Goal: Register for event/course

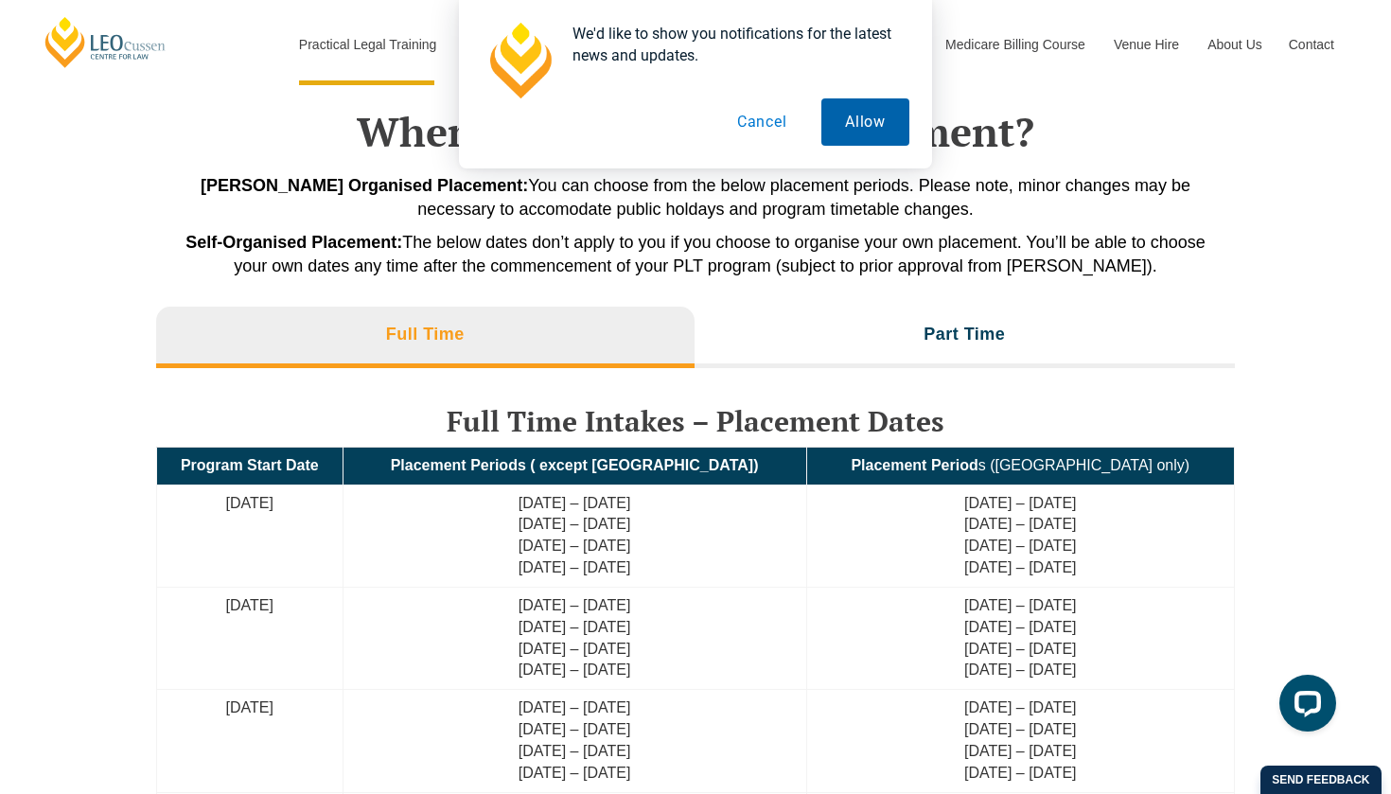
click at [857, 118] on button "Allow" at bounding box center [865, 121] width 88 height 47
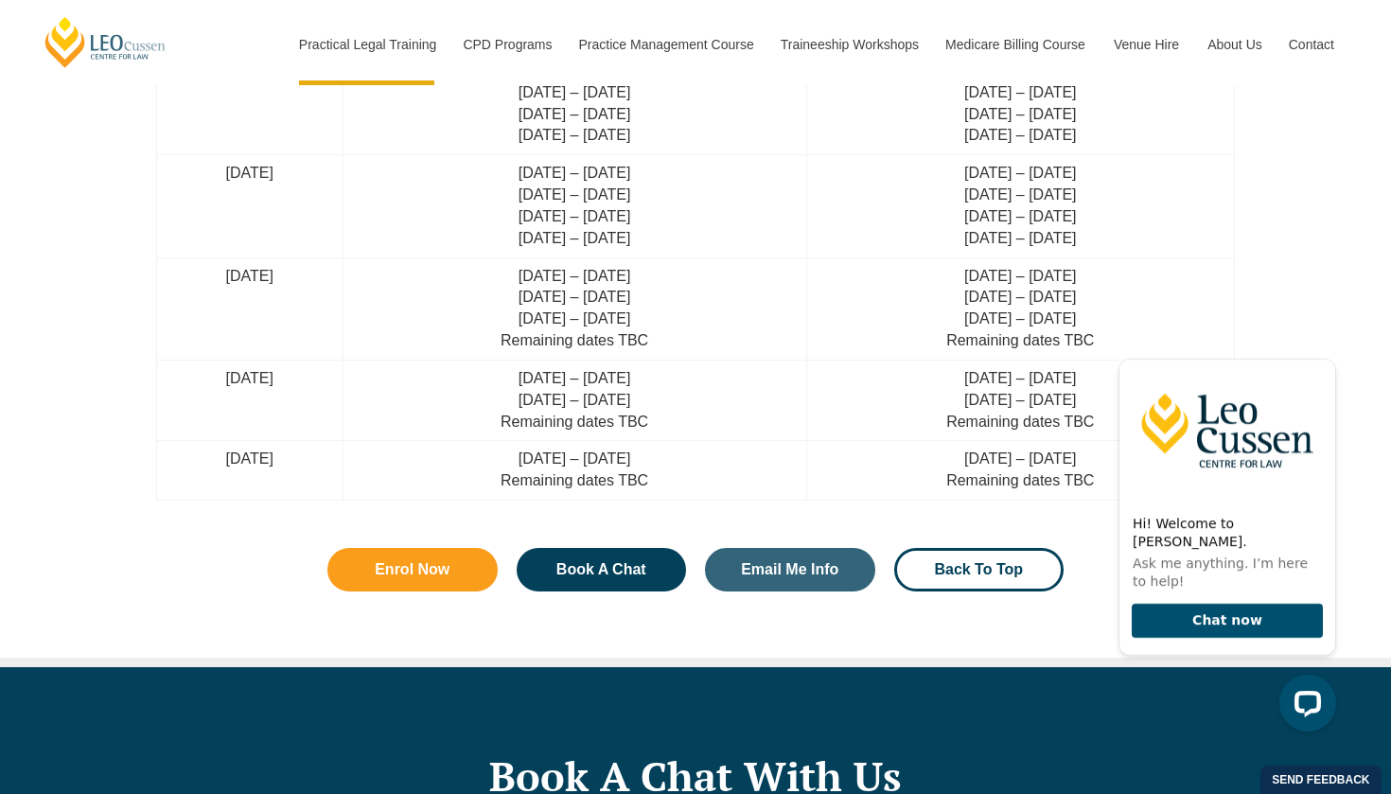
scroll to position [5117, 0]
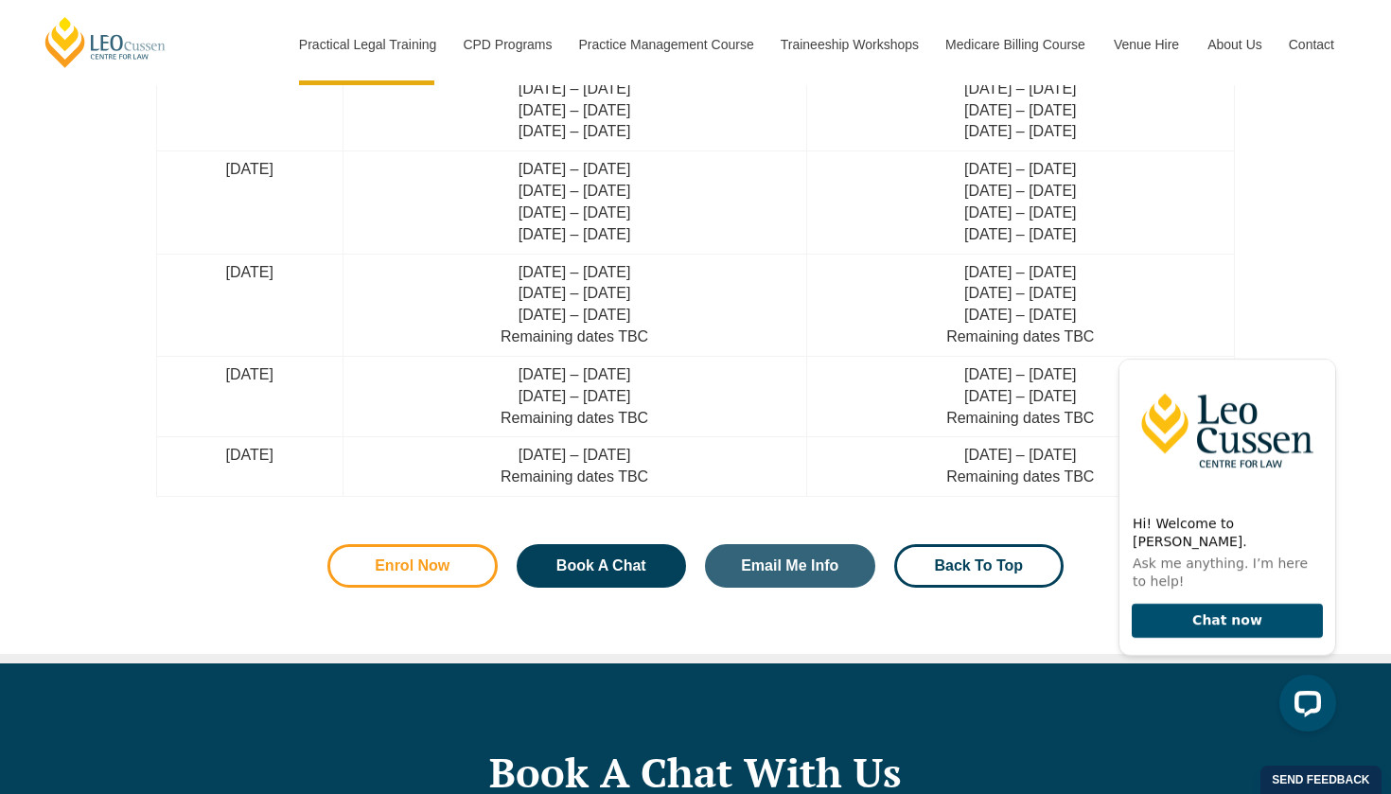
click at [427, 558] on span "Enrol Now" at bounding box center [412, 565] width 75 height 15
click at [1333, 355] on icon "Hide greeting" at bounding box center [1325, 343] width 23 height 23
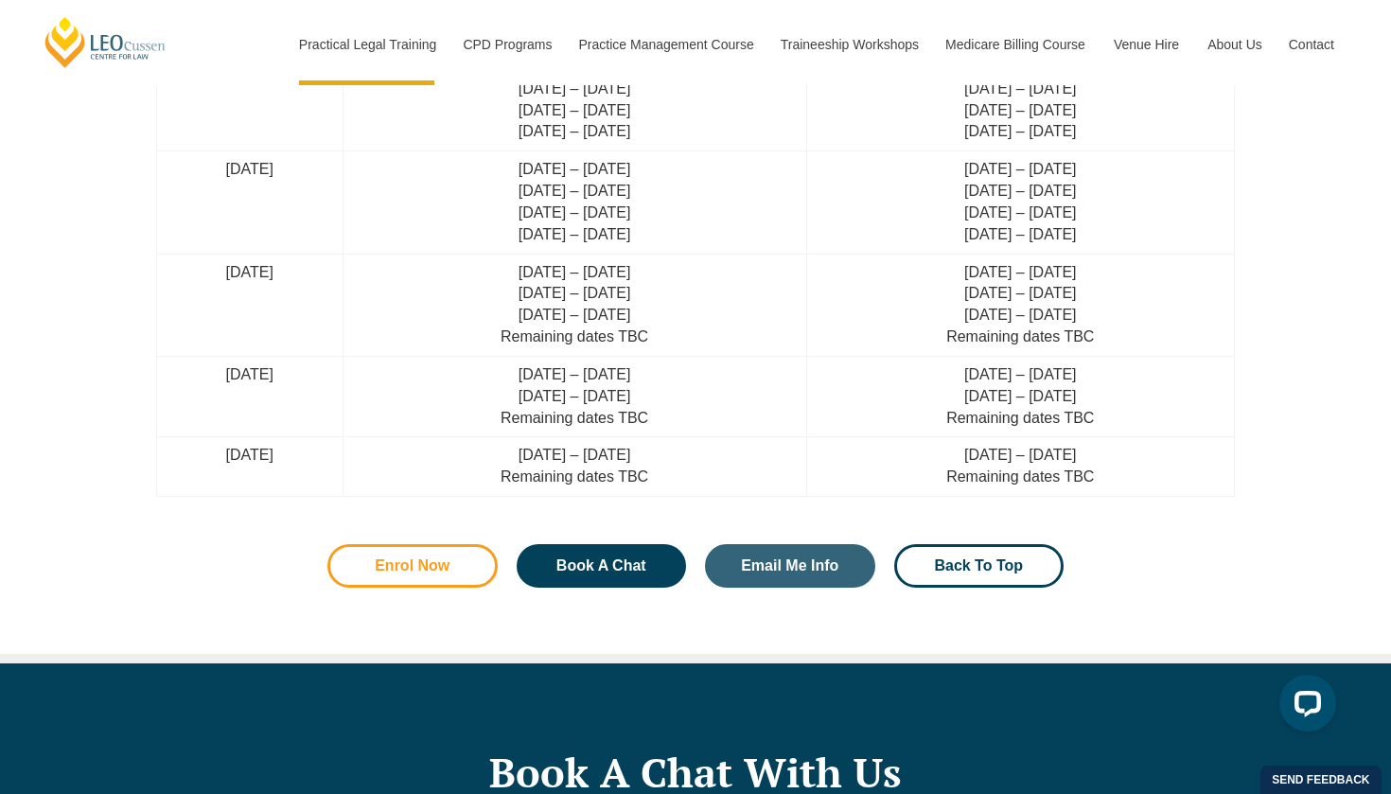
click at [430, 544] on link "Enrol Now" at bounding box center [412, 566] width 170 height 44
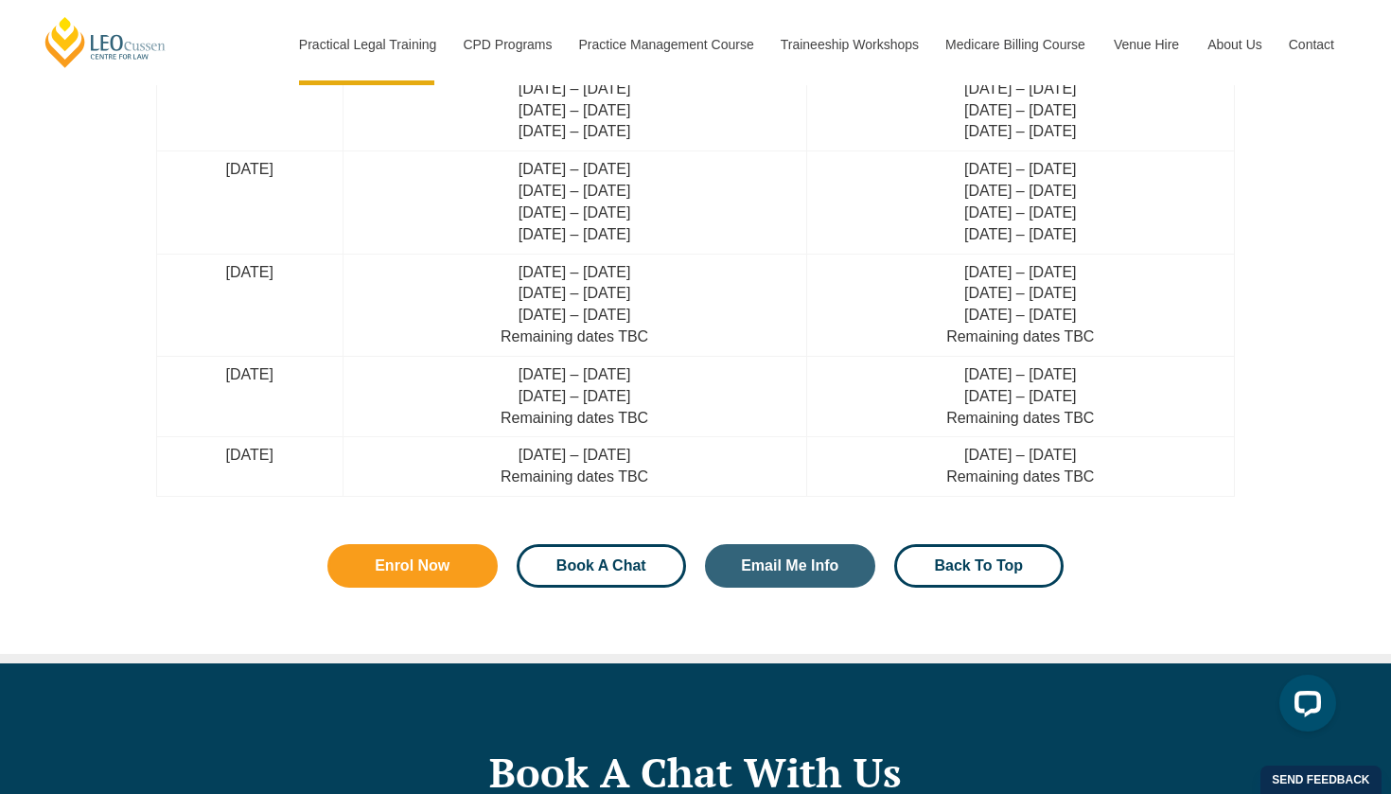
click at [606, 558] on span "Book A Chat" at bounding box center [601, 565] width 90 height 15
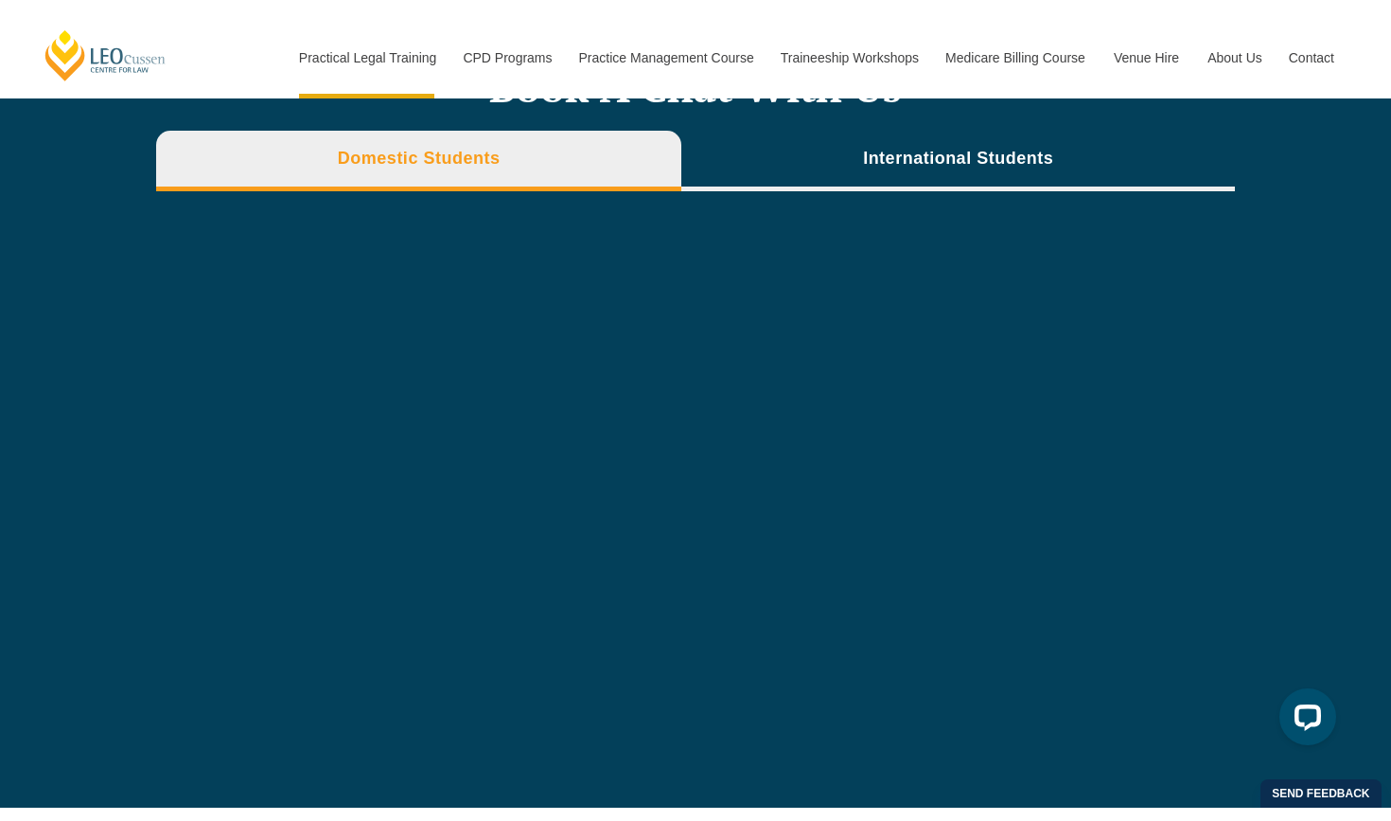
scroll to position [5818, 0]
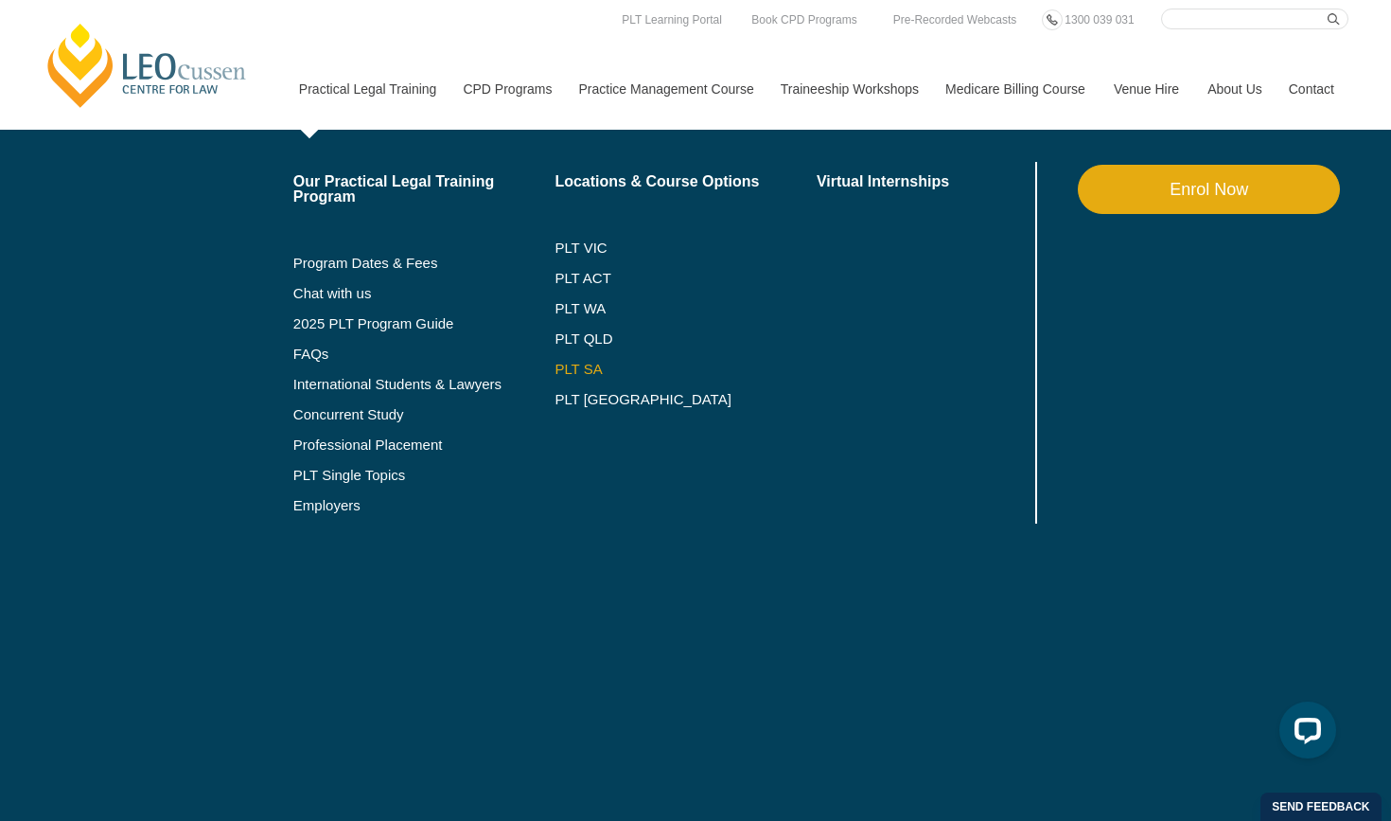
click at [556, 371] on link "PLT SA" at bounding box center [686, 369] width 262 height 15
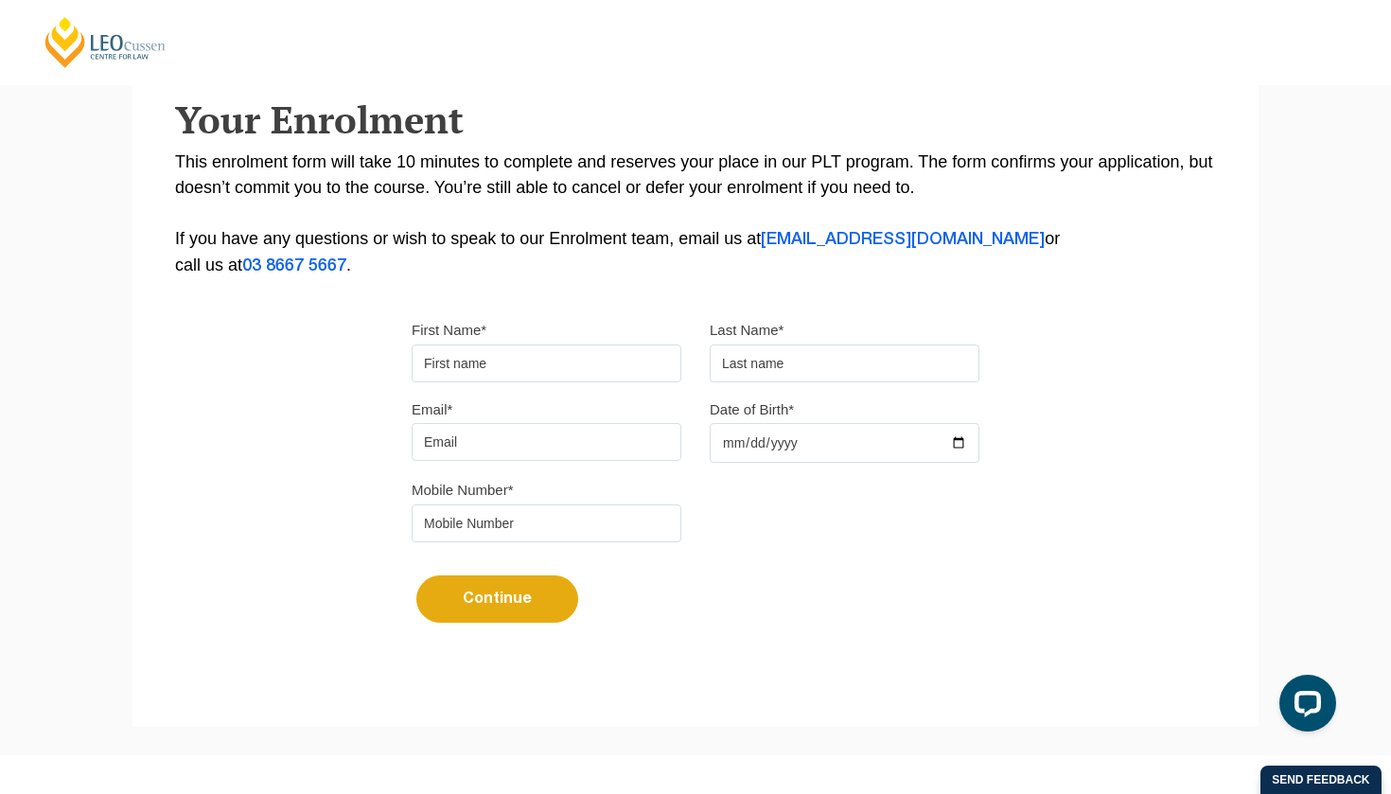
scroll to position [325, 0]
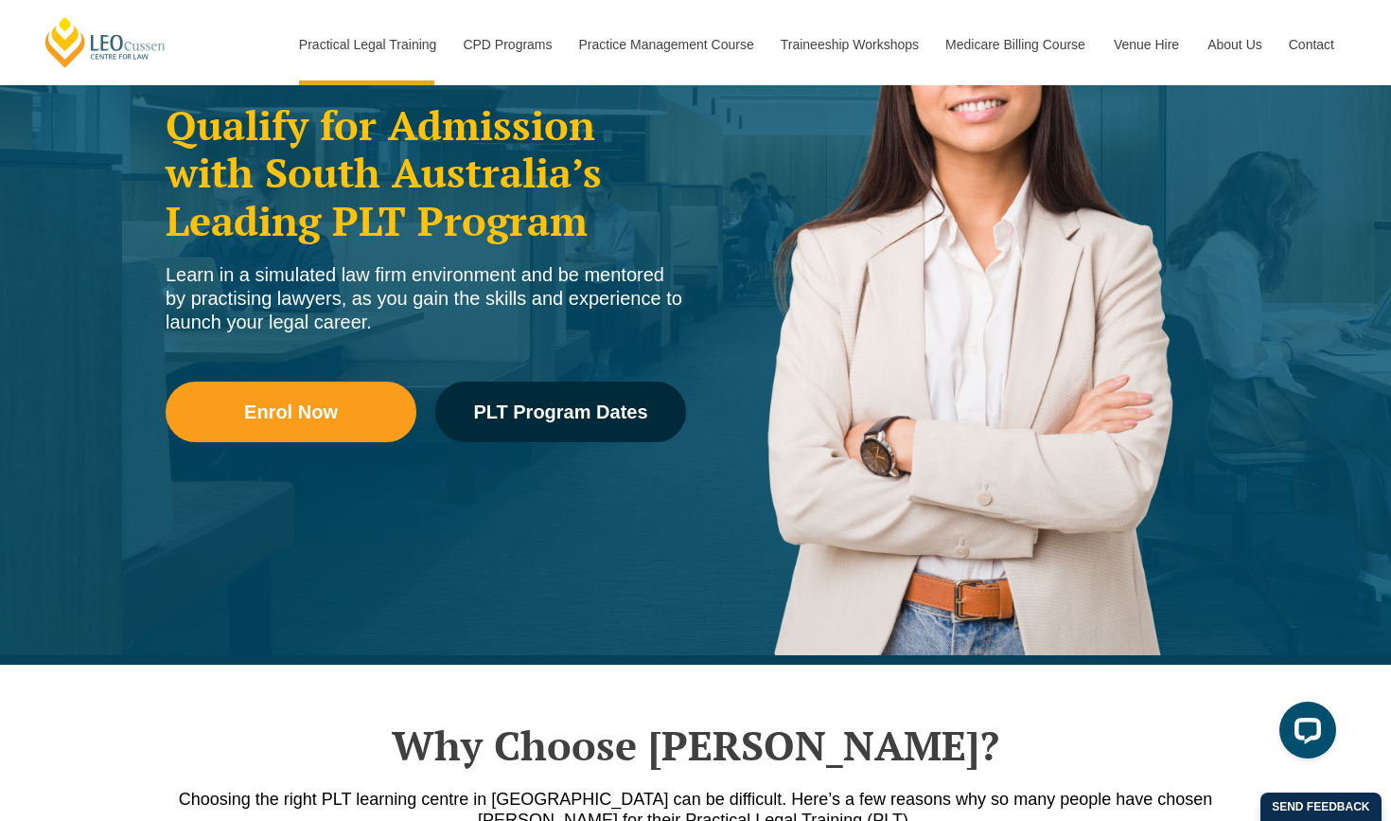
scroll to position [959, 0]
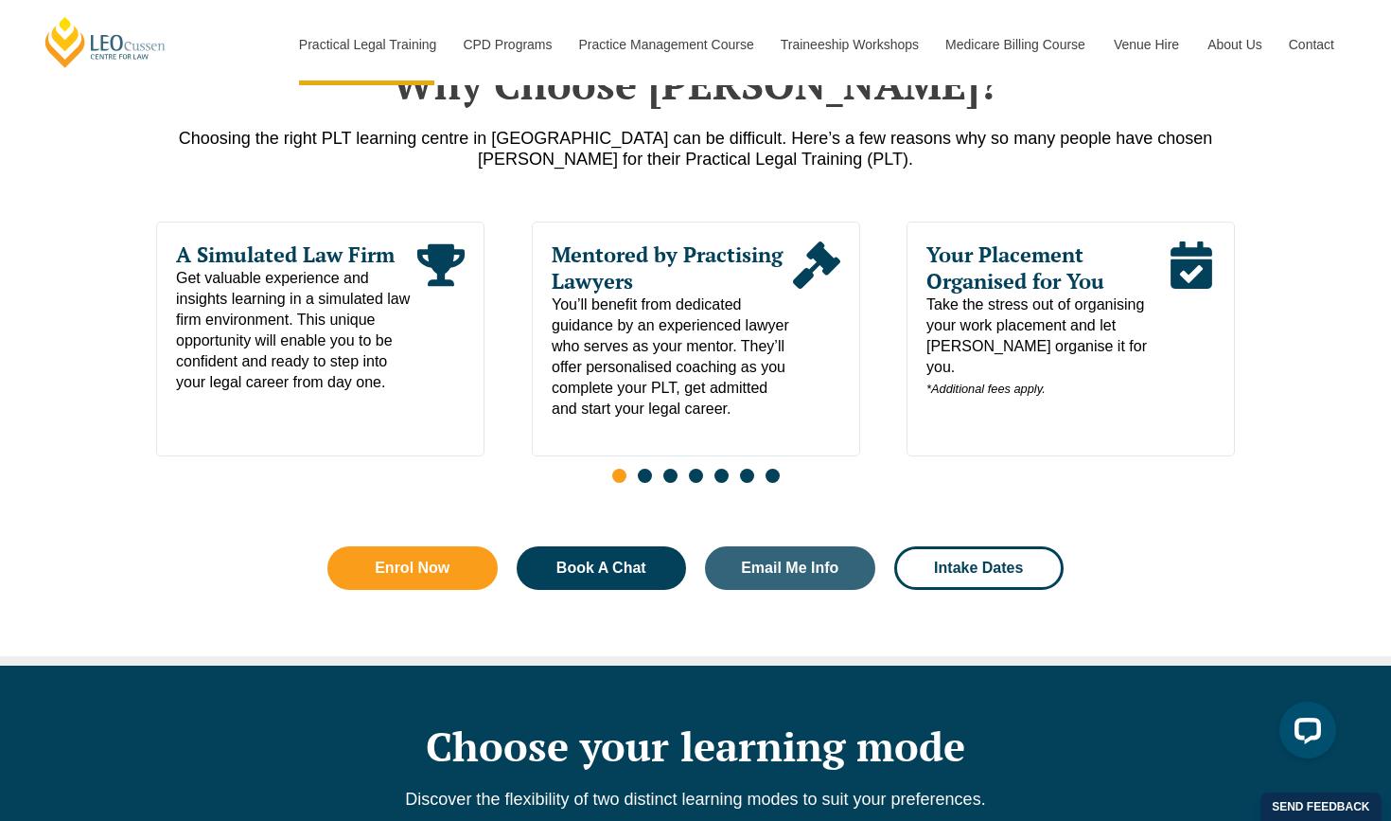
click at [644, 483] on span "Go to slide 2" at bounding box center [645, 475] width 14 height 14
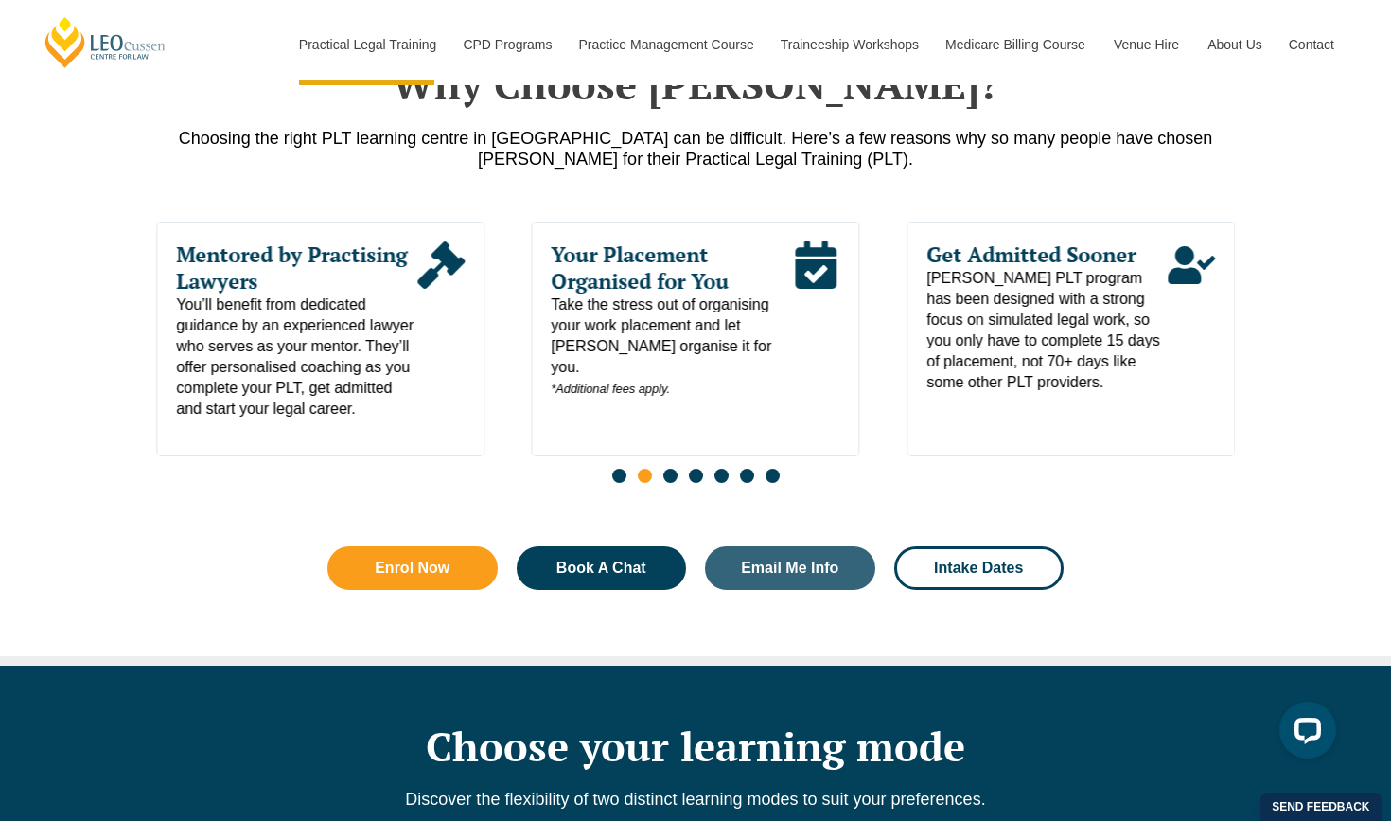
click at [668, 483] on span "Go to slide 3" at bounding box center [670, 475] width 14 height 14
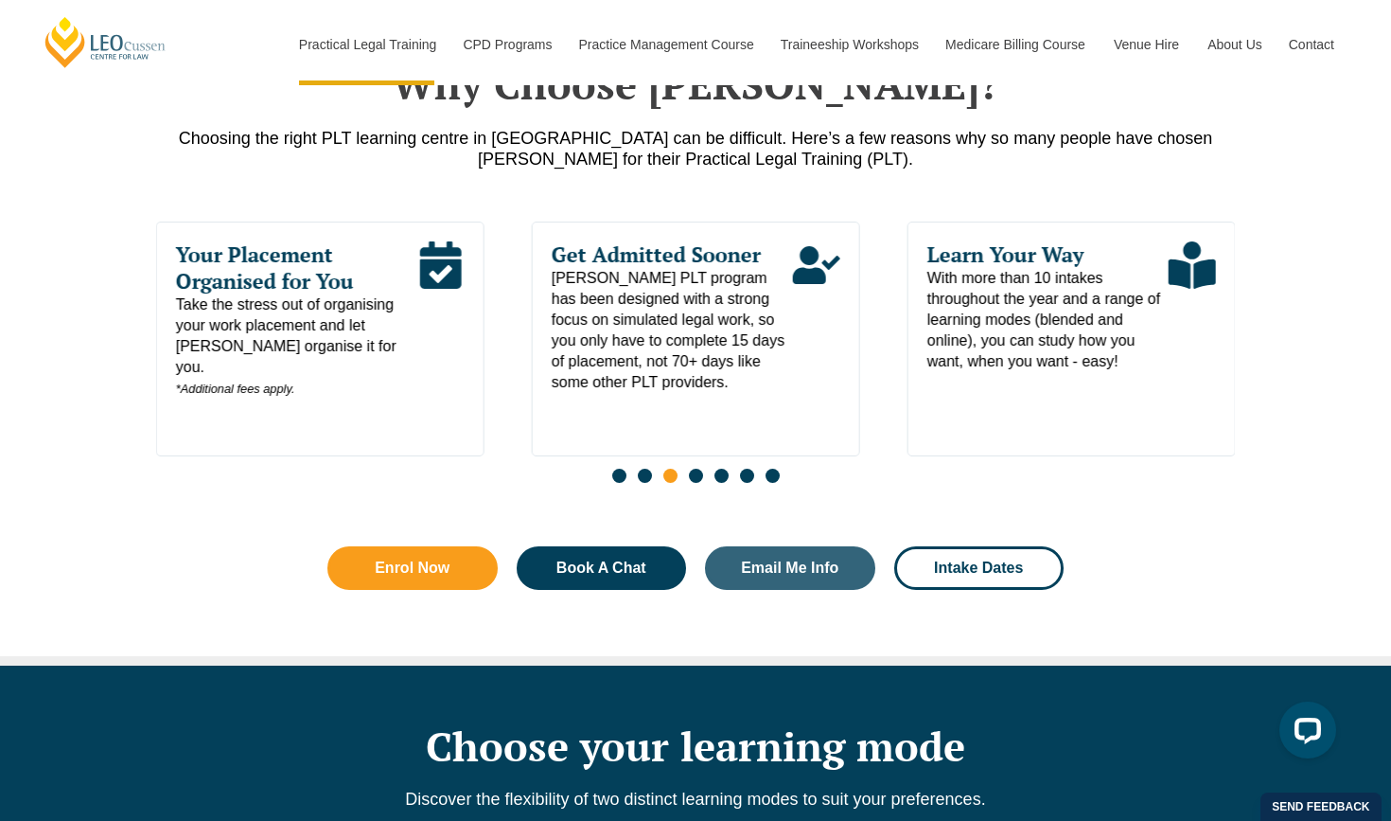
click at [690, 483] on span "Go to slide 4" at bounding box center [696, 475] width 14 height 14
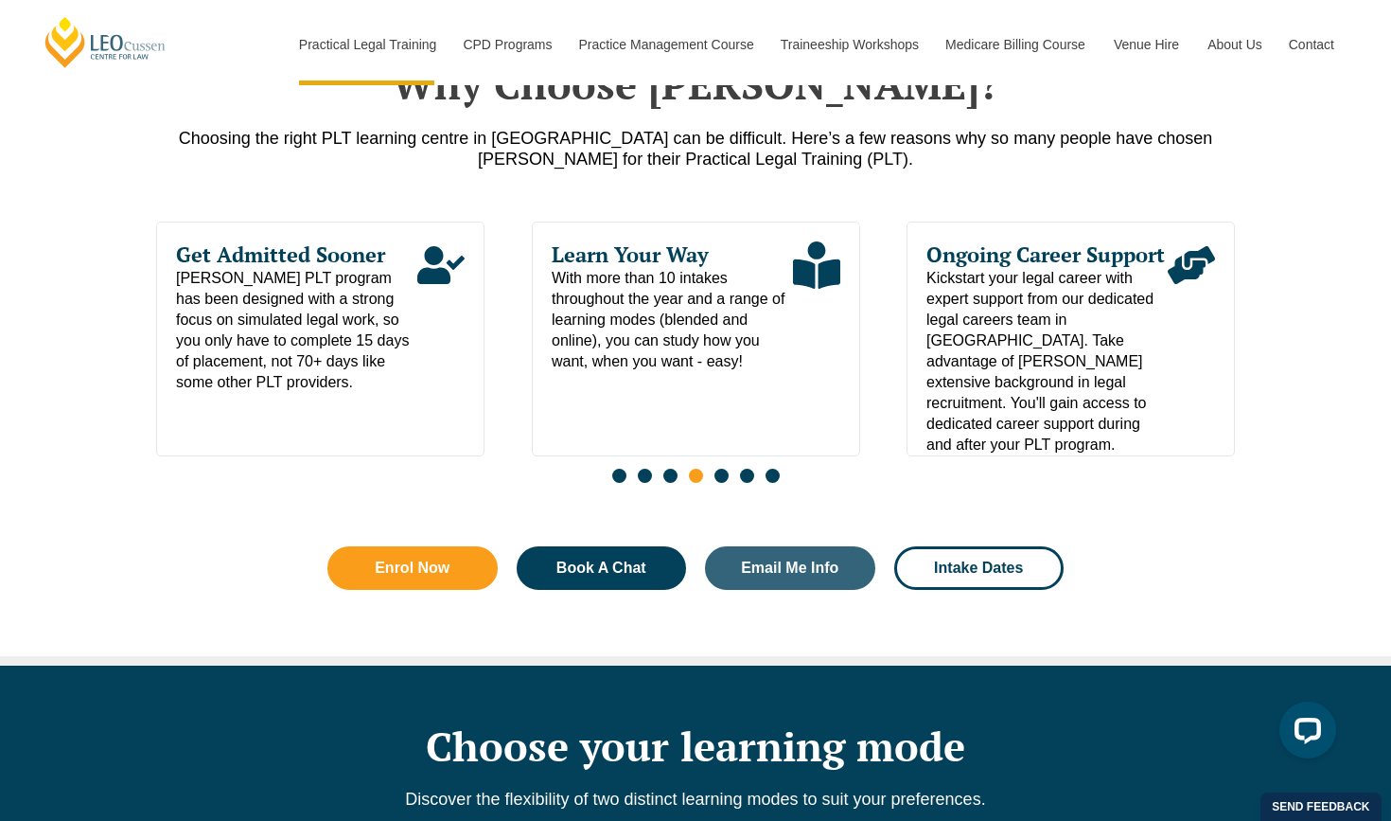
click at [729, 480] on div "Slides" at bounding box center [695, 478] width 1079 height 22
click at [742, 480] on span "Go to slide 6" at bounding box center [747, 475] width 14 height 14
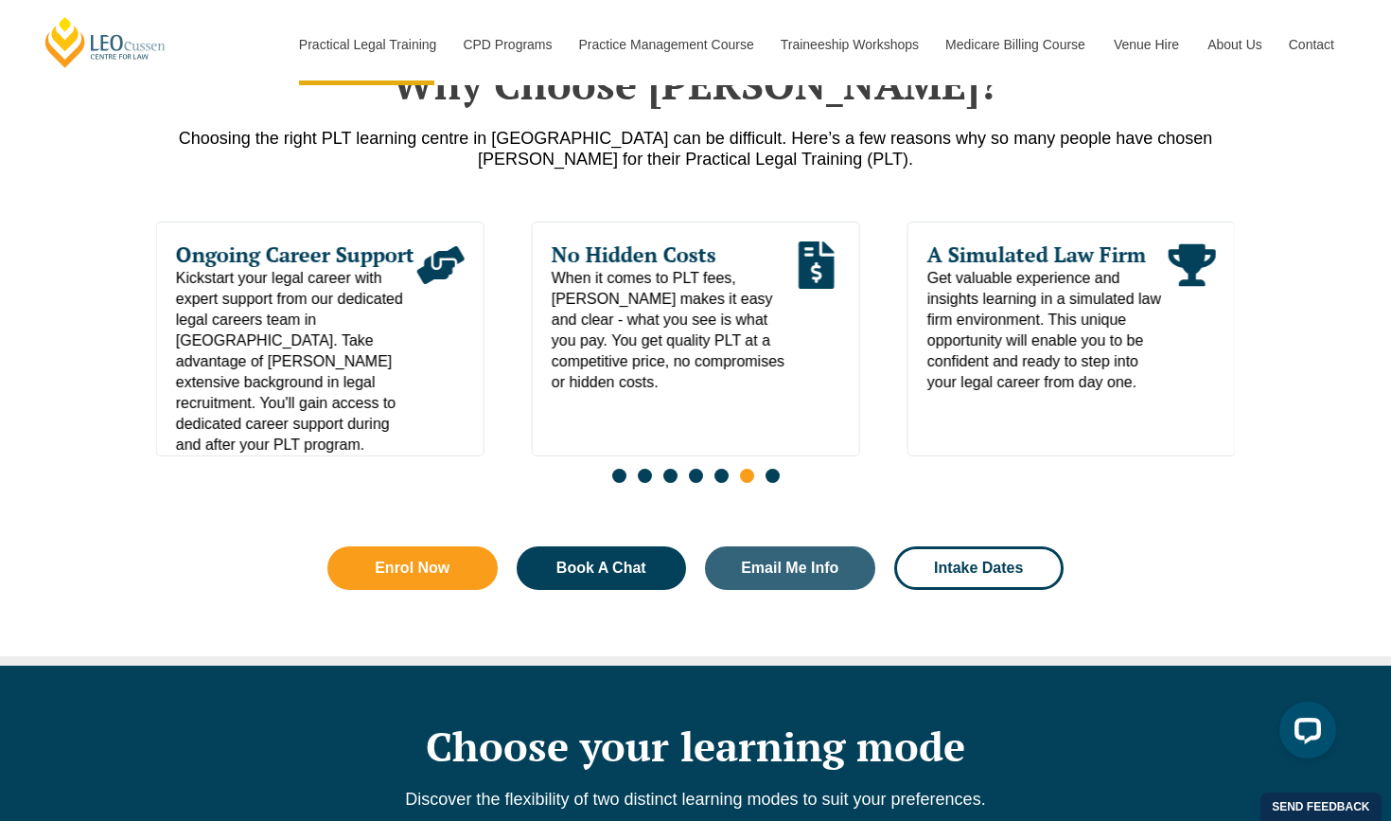
click at [779, 488] on div "Slides" at bounding box center [695, 478] width 1079 height 22
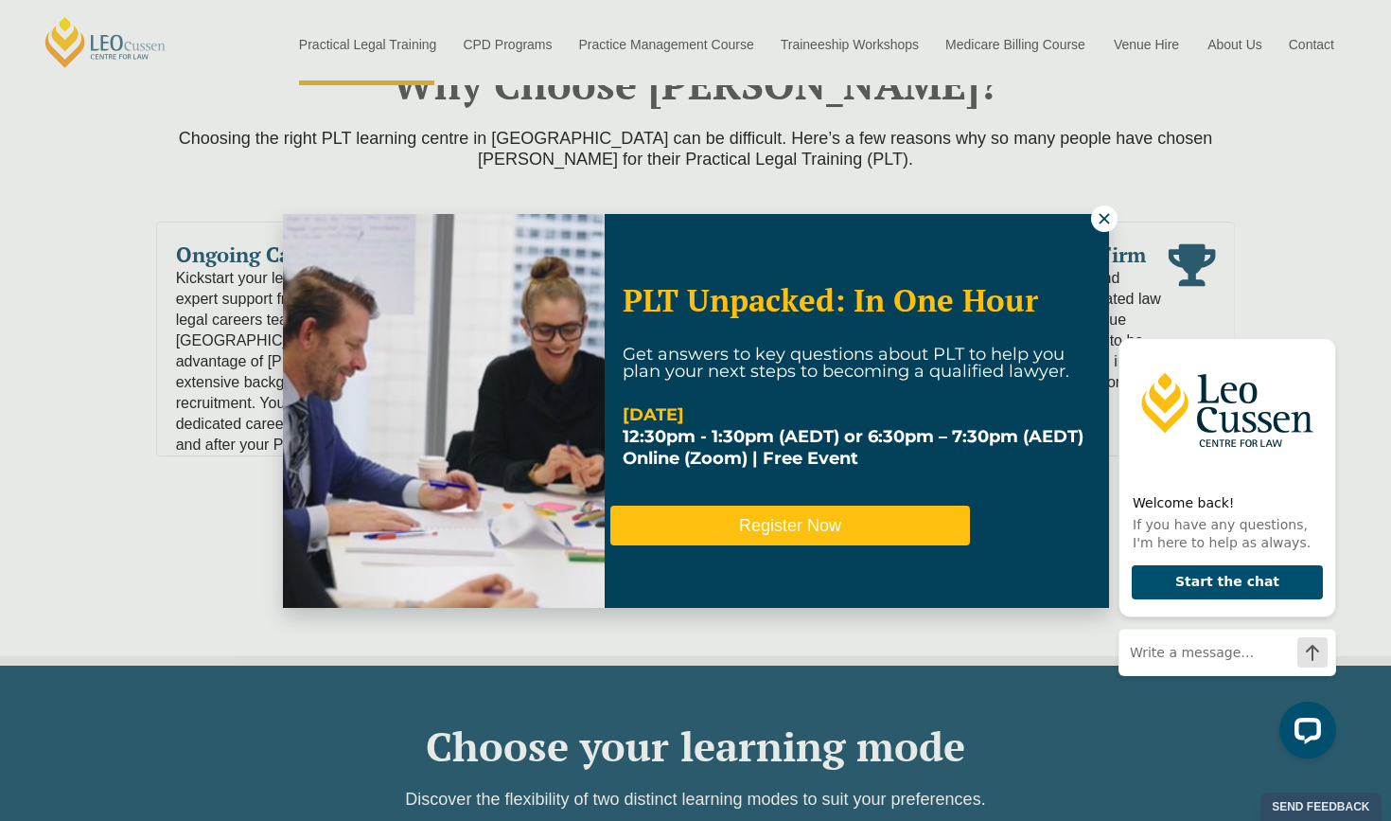
click at [766, 524] on button "Register Now" at bounding box center [790, 525] width 360 height 40
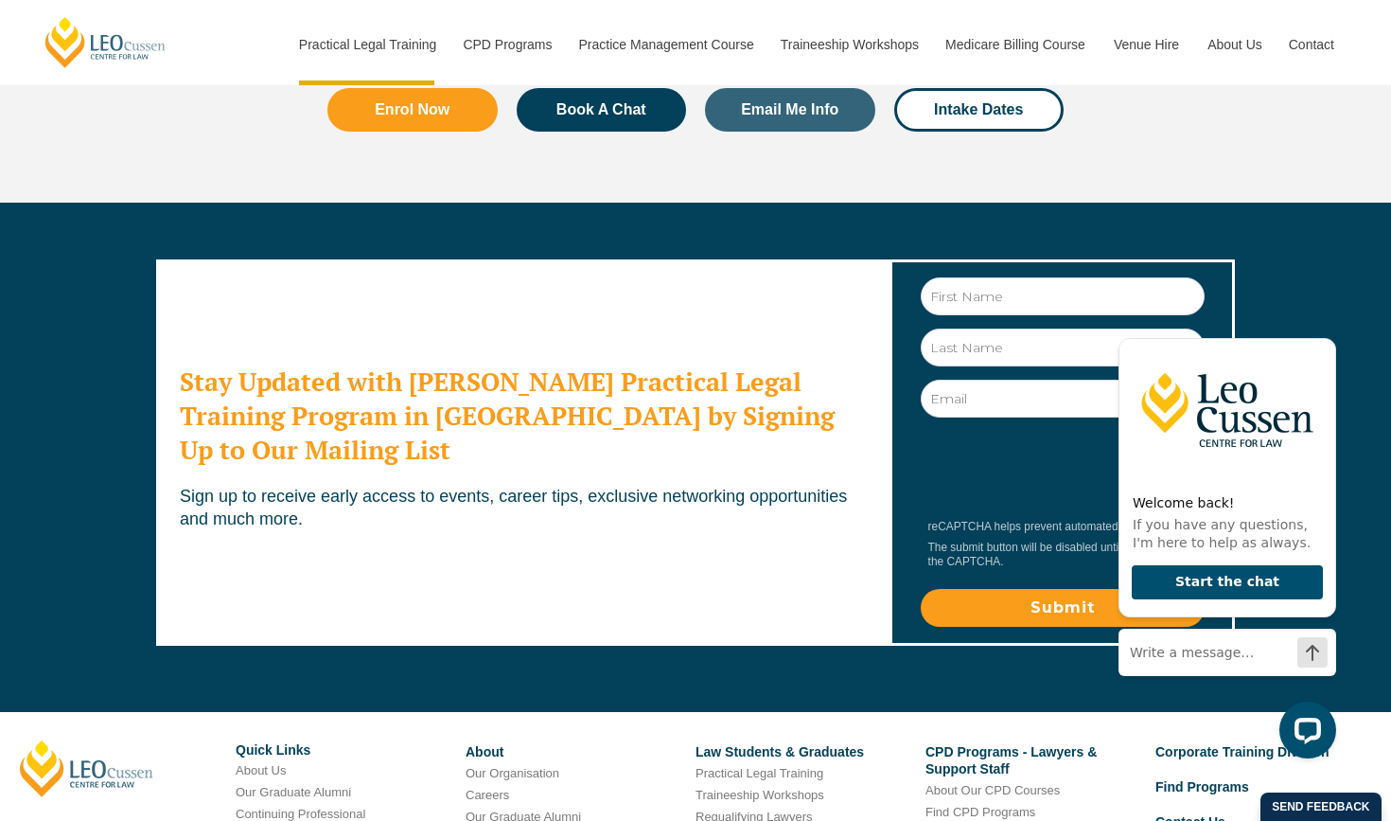
scroll to position [10267, 0]
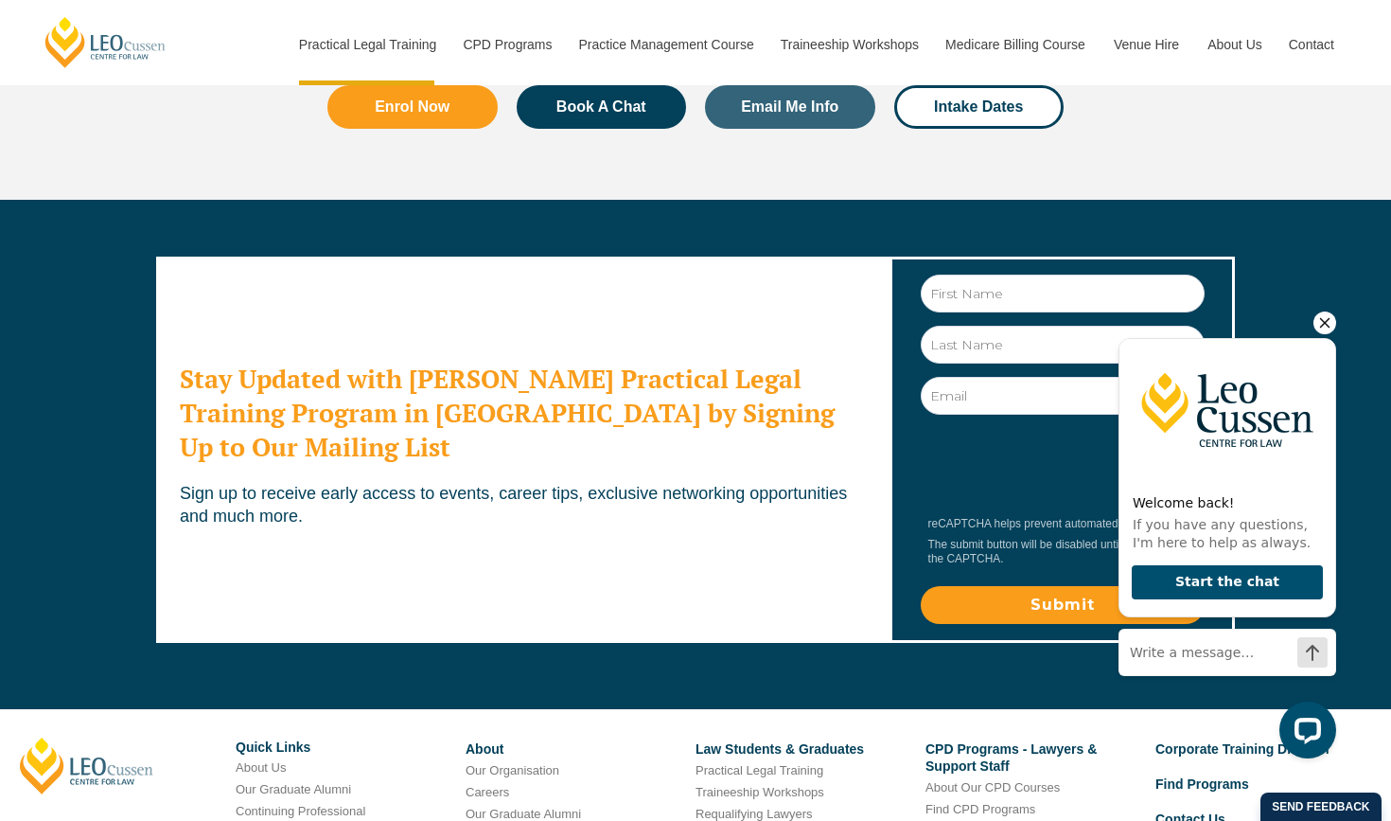
click at [1318, 327] on icon "Hide greeting" at bounding box center [1325, 322] width 23 height 23
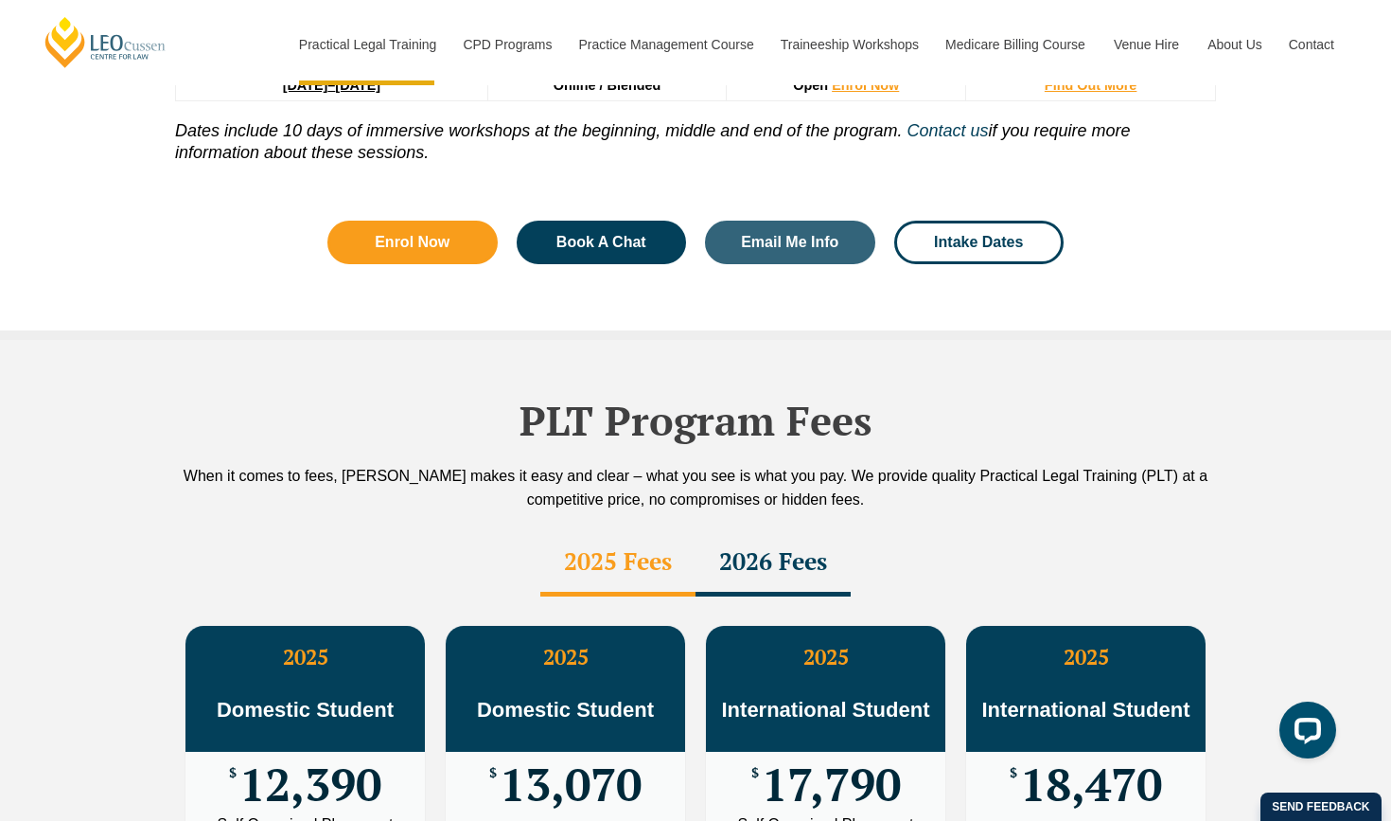
scroll to position [2975, 0]
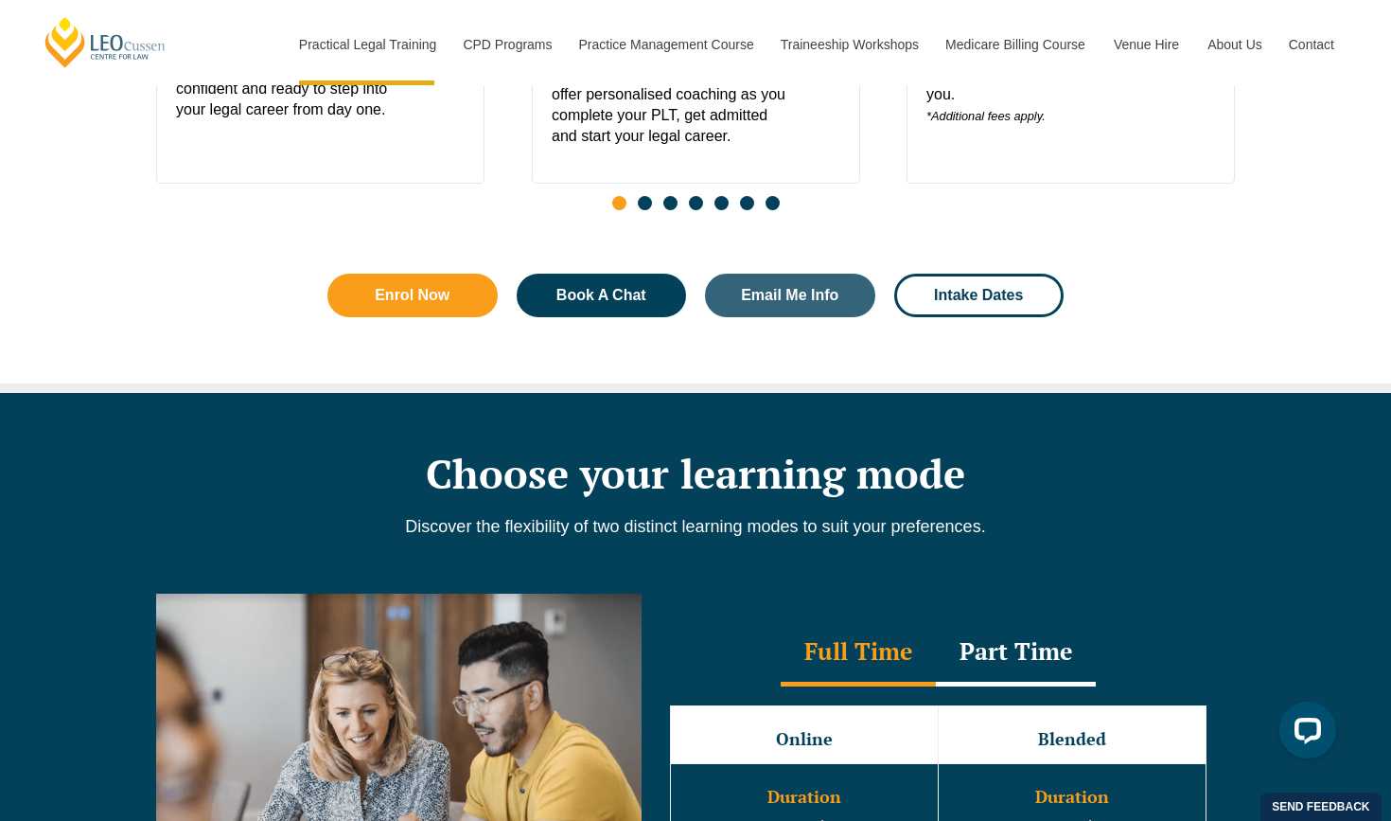
scroll to position [1125, 0]
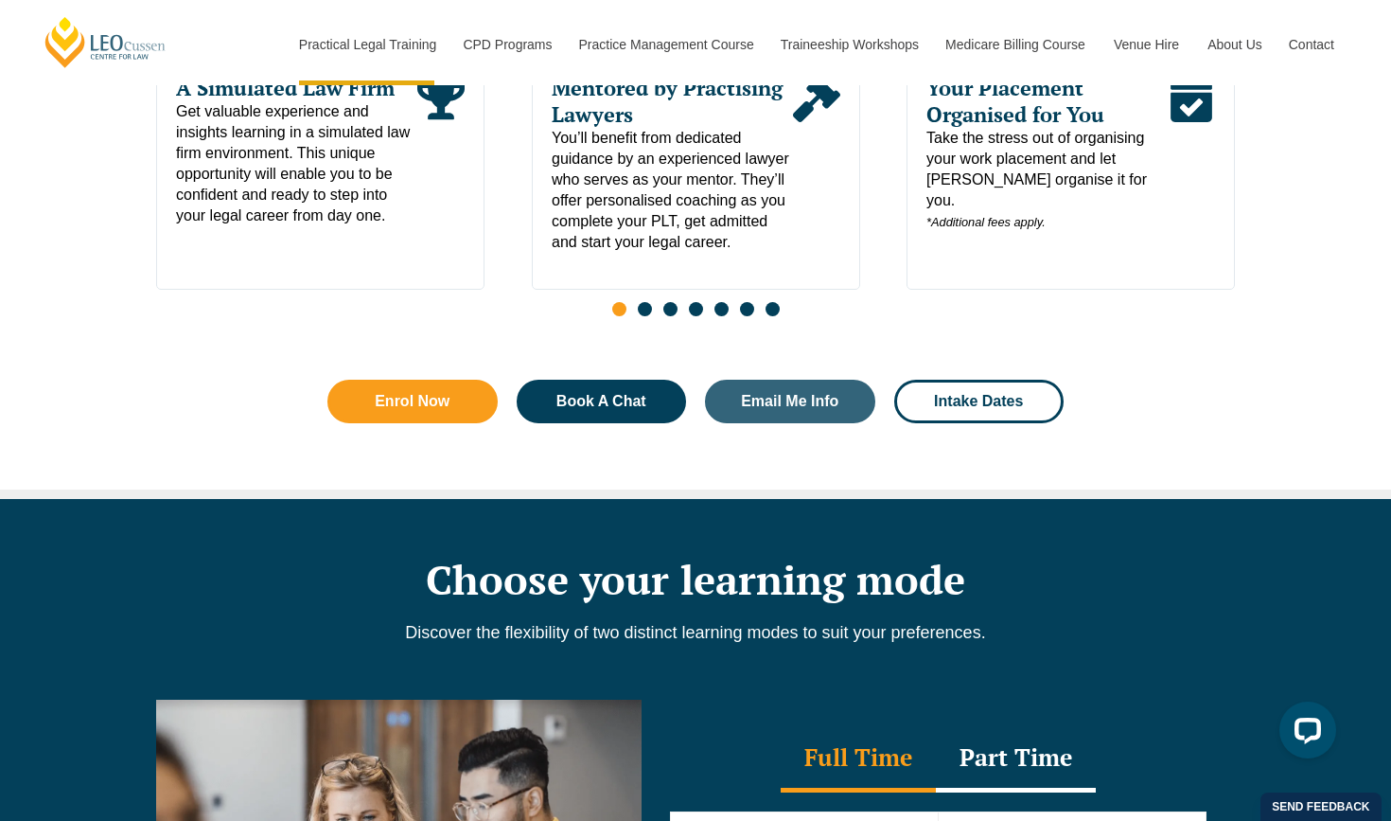
click at [697, 315] on span "Go to slide 4" at bounding box center [696, 309] width 14 height 14
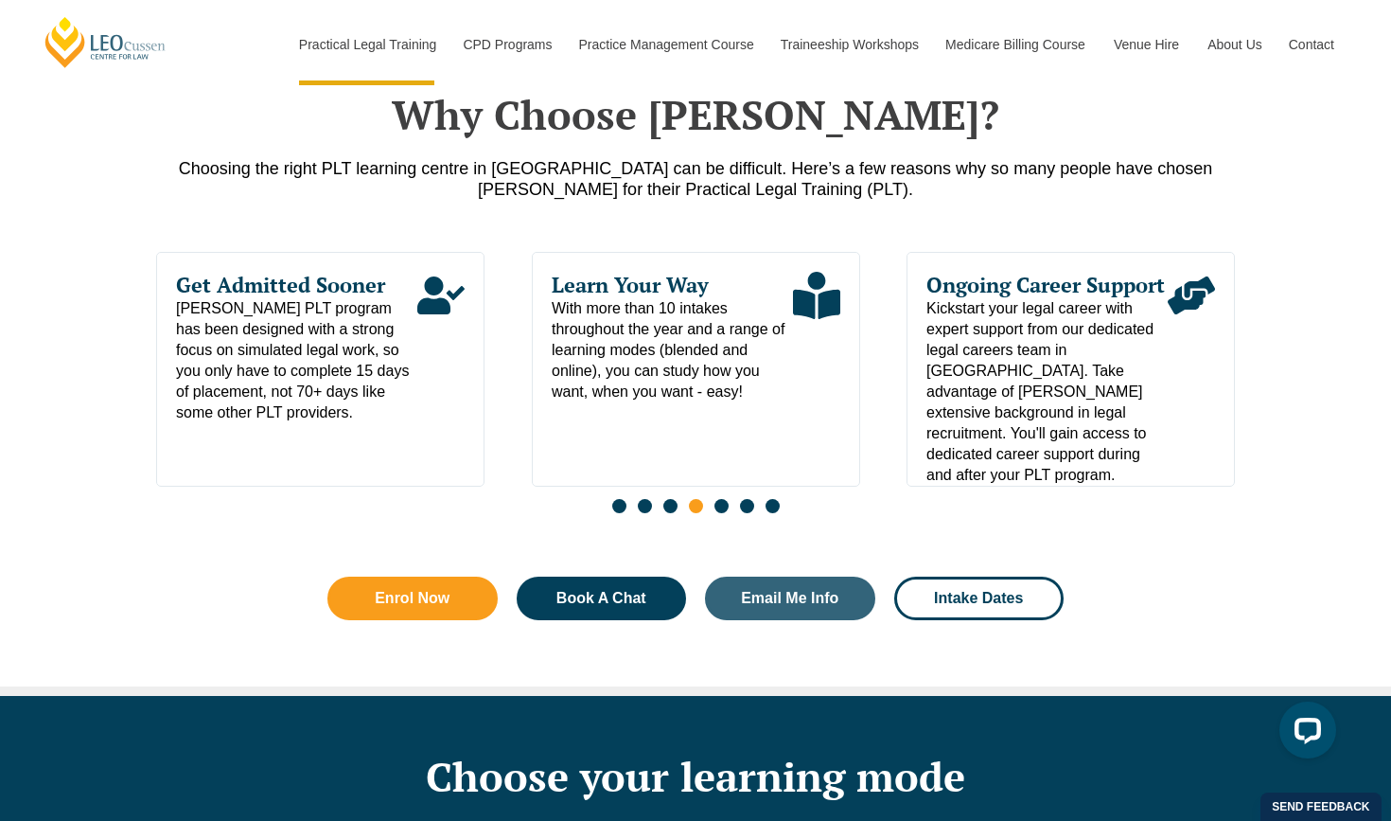
scroll to position [926, 0]
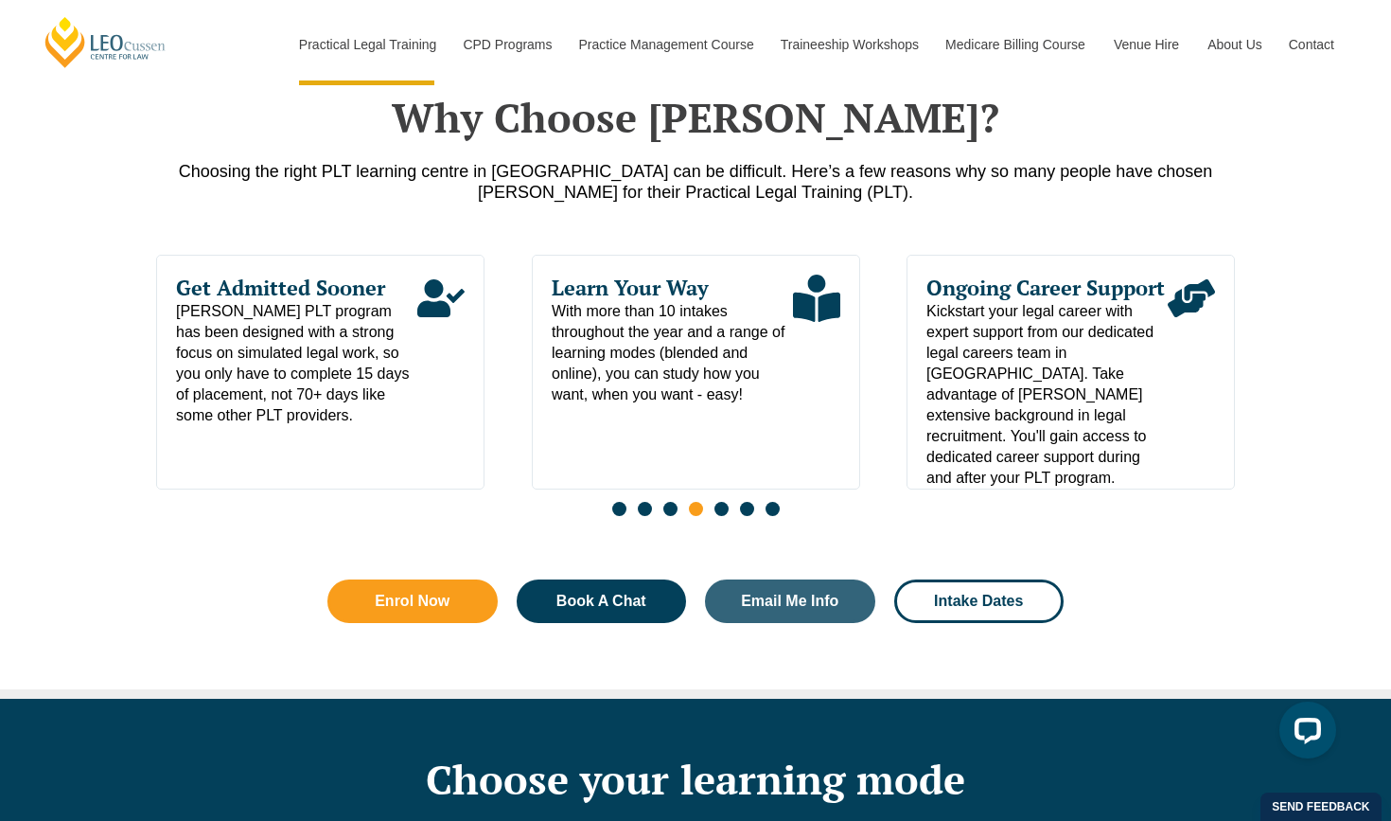
click at [712, 517] on div "Slides" at bounding box center [695, 511] width 1079 height 22
click at [729, 516] on div "Slides" at bounding box center [695, 511] width 1079 height 22
click at [720, 510] on span "Go to slide 5" at bounding box center [722, 509] width 14 height 14
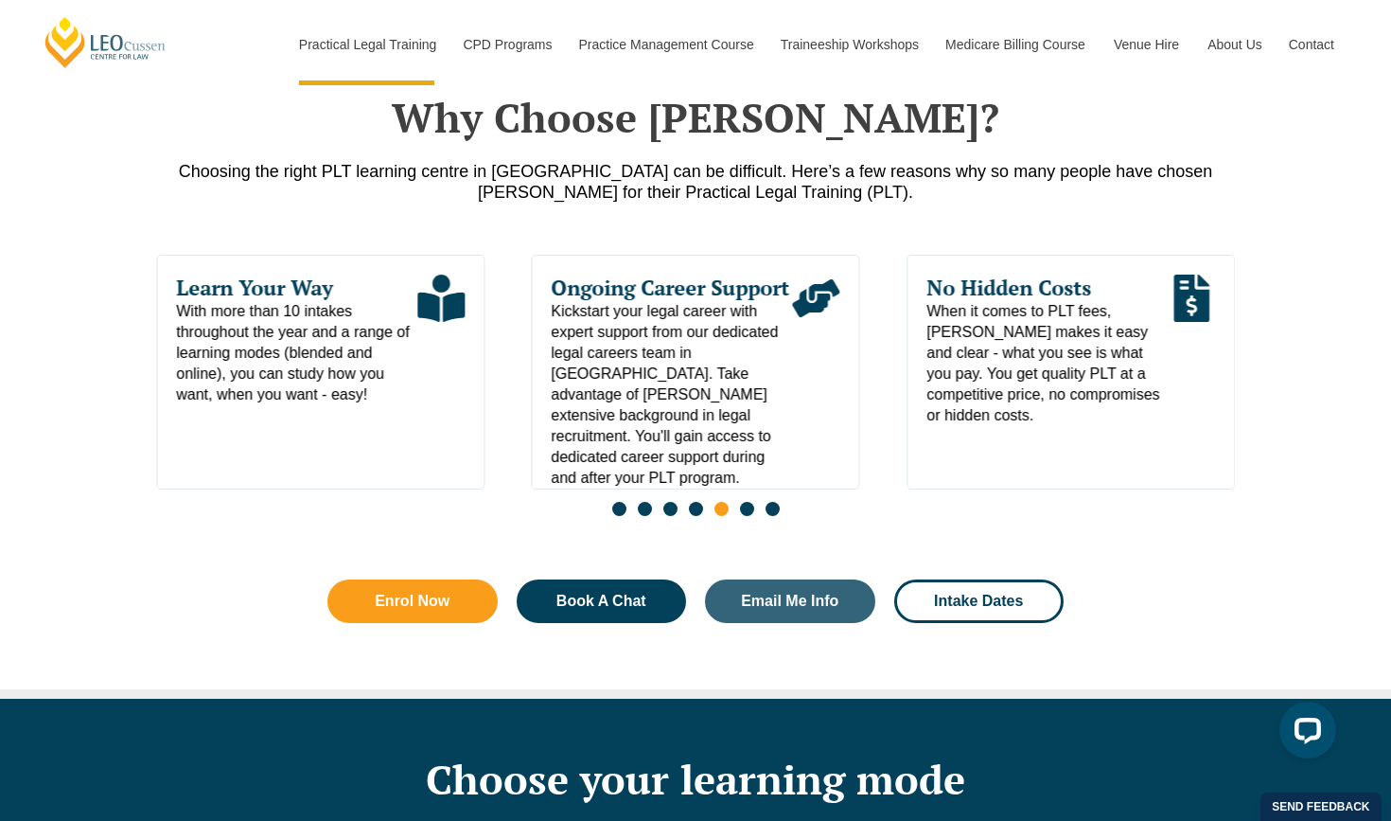
click at [759, 510] on div "Slides" at bounding box center [695, 511] width 1079 height 22
click at [754, 517] on div "Slides" at bounding box center [695, 511] width 1079 height 22
click at [750, 516] on span "Go to slide 6" at bounding box center [747, 509] width 14 height 14
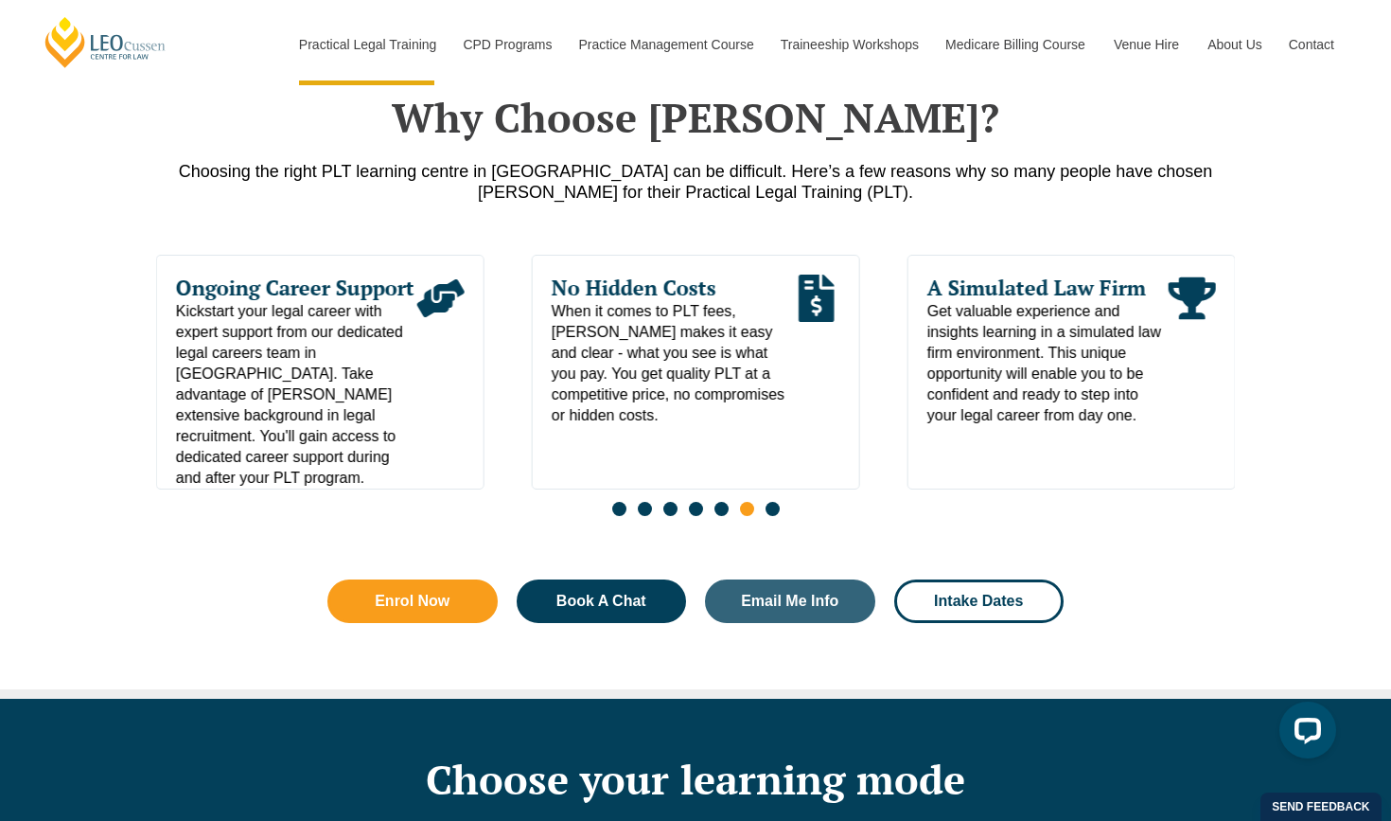
click at [797, 521] on div "Slides" at bounding box center [695, 511] width 1079 height 22
click at [783, 521] on div "Slides" at bounding box center [695, 511] width 1079 height 22
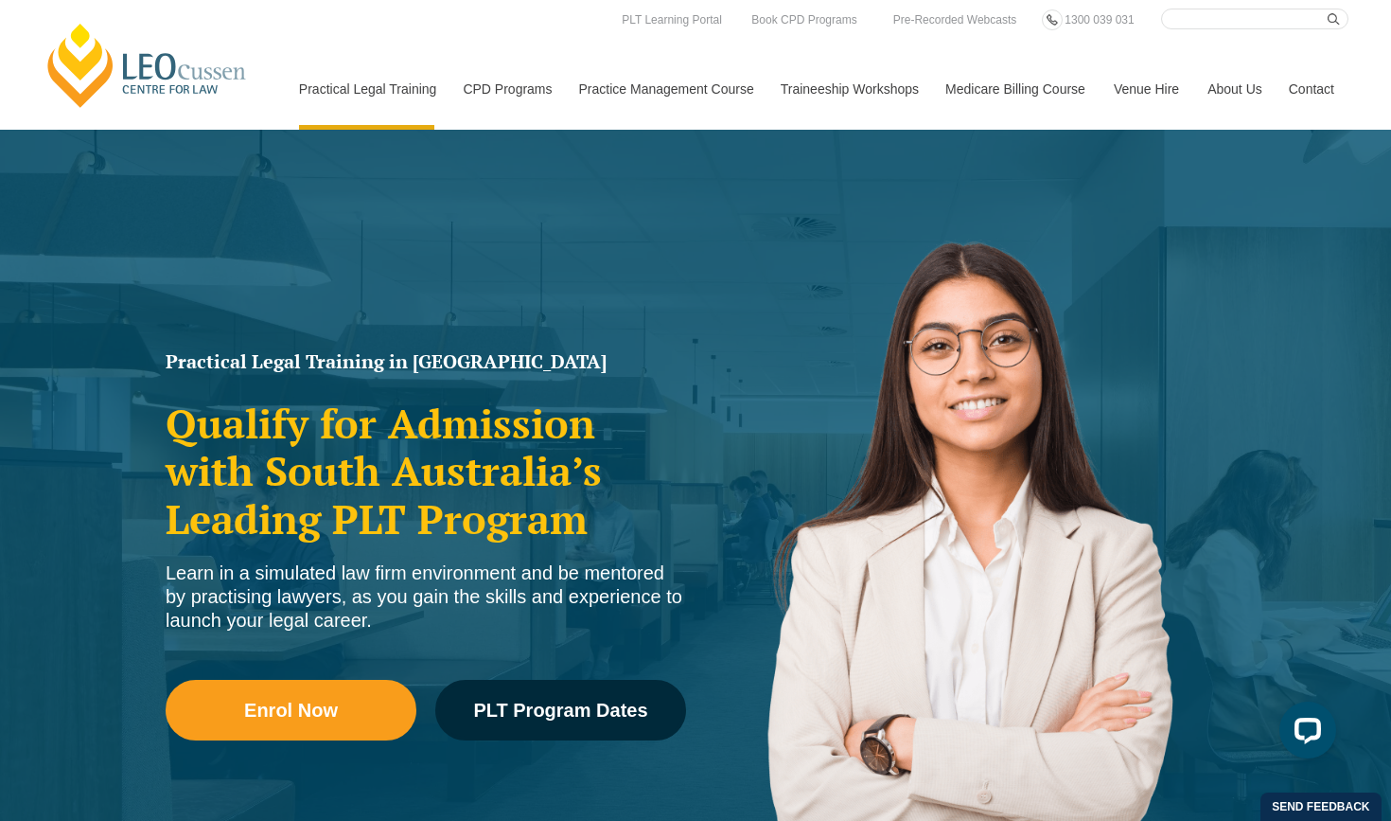
scroll to position [0, 0]
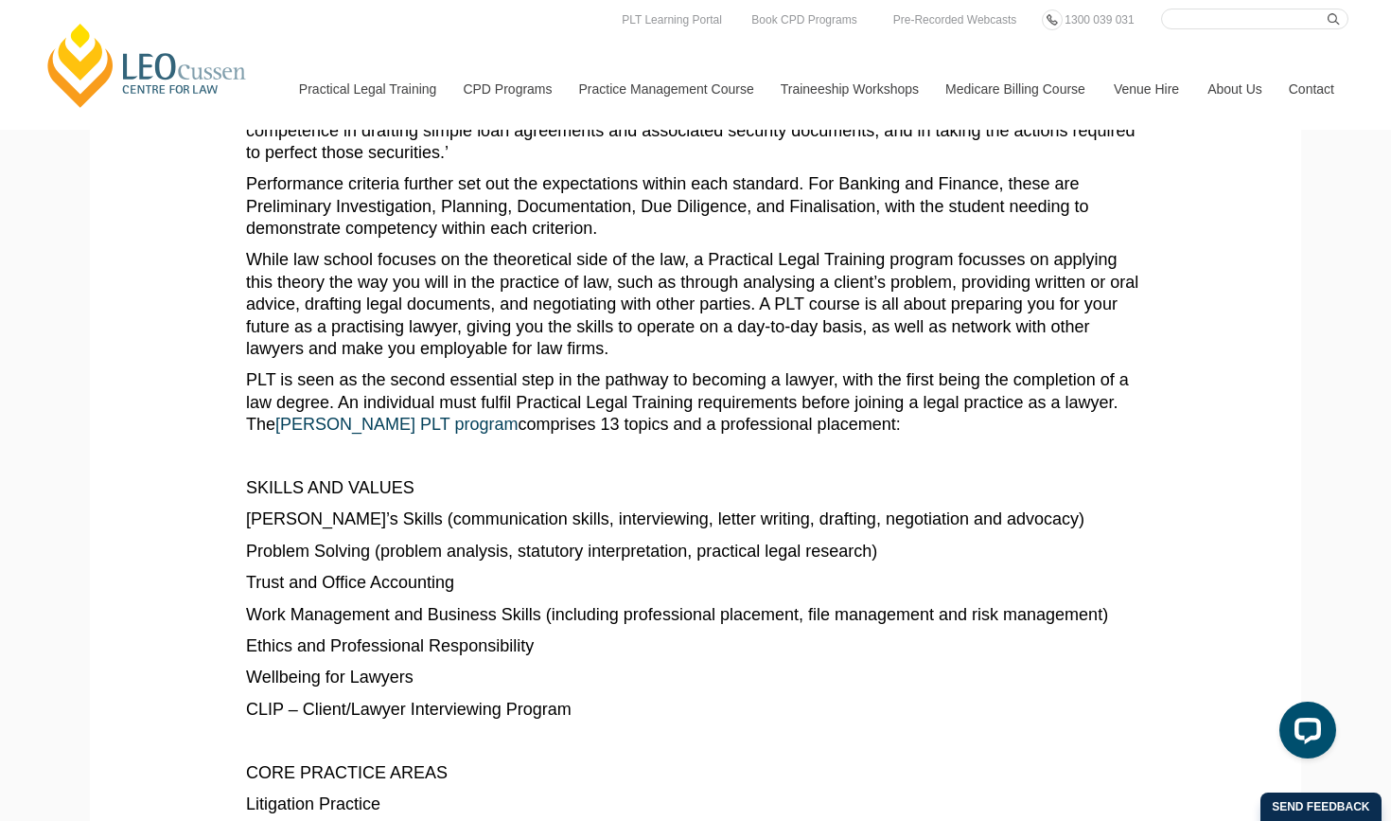
scroll to position [559, 0]
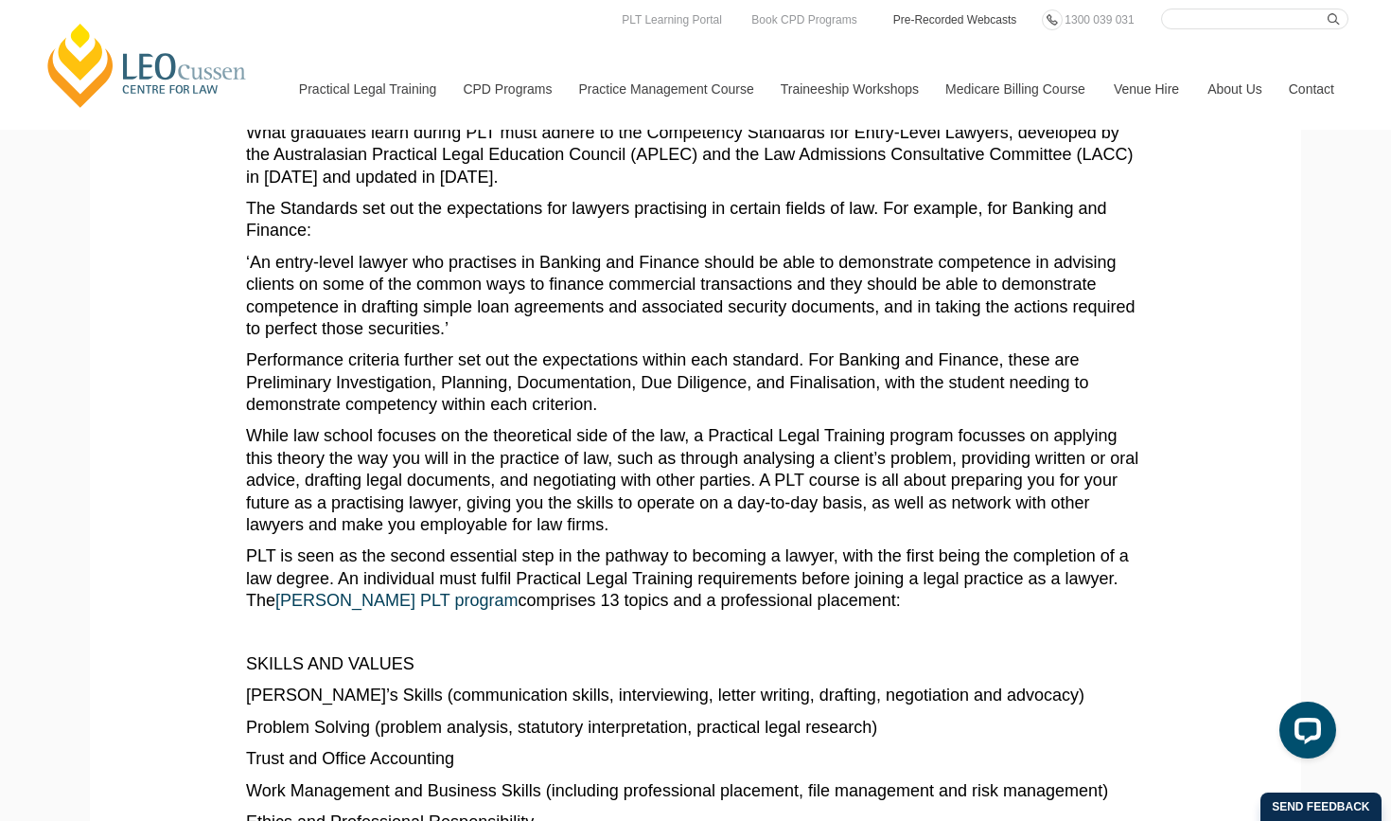
click at [907, 26] on link "Pre-Recorded Webcasts" at bounding box center [956, 19] width 128 height 21
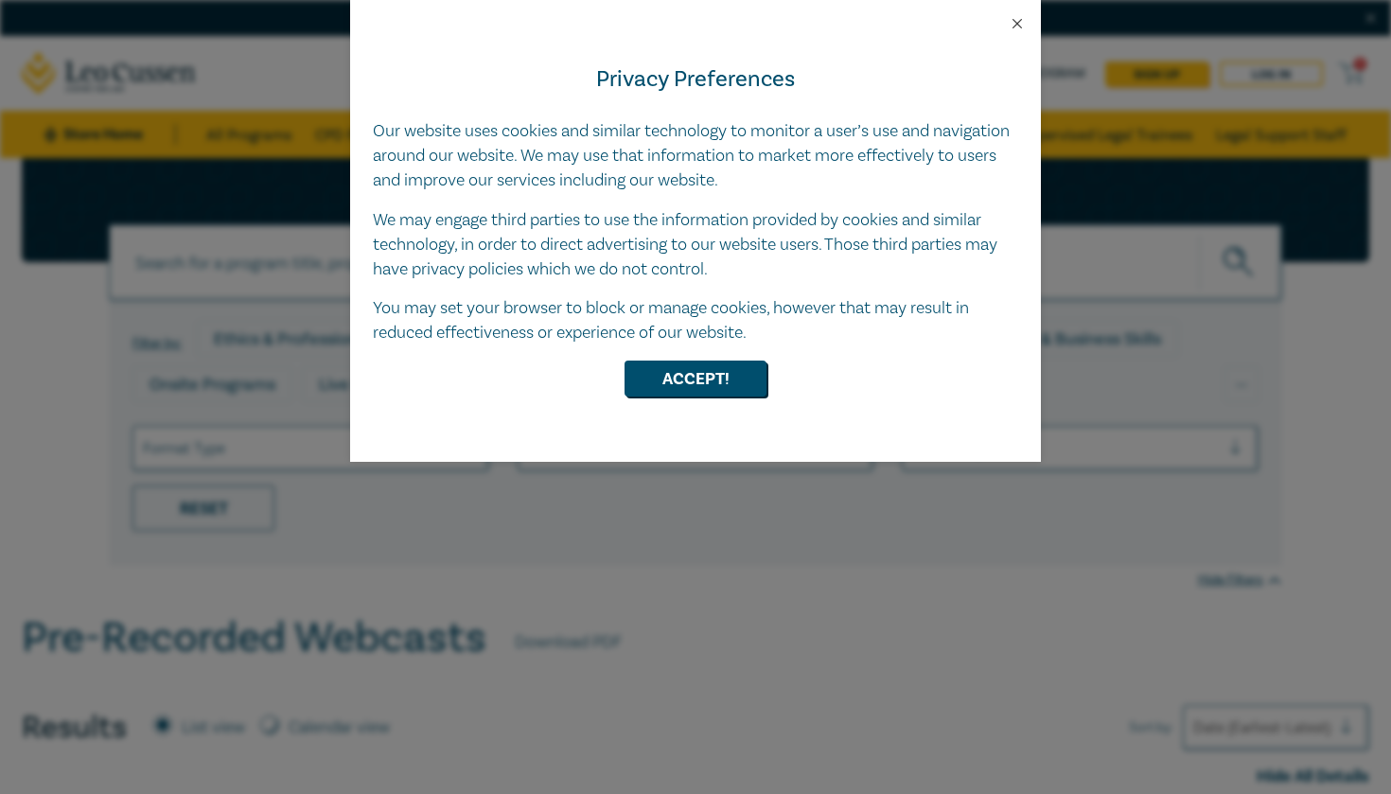
click at [1015, 27] on button "Close" at bounding box center [1017, 23] width 17 height 17
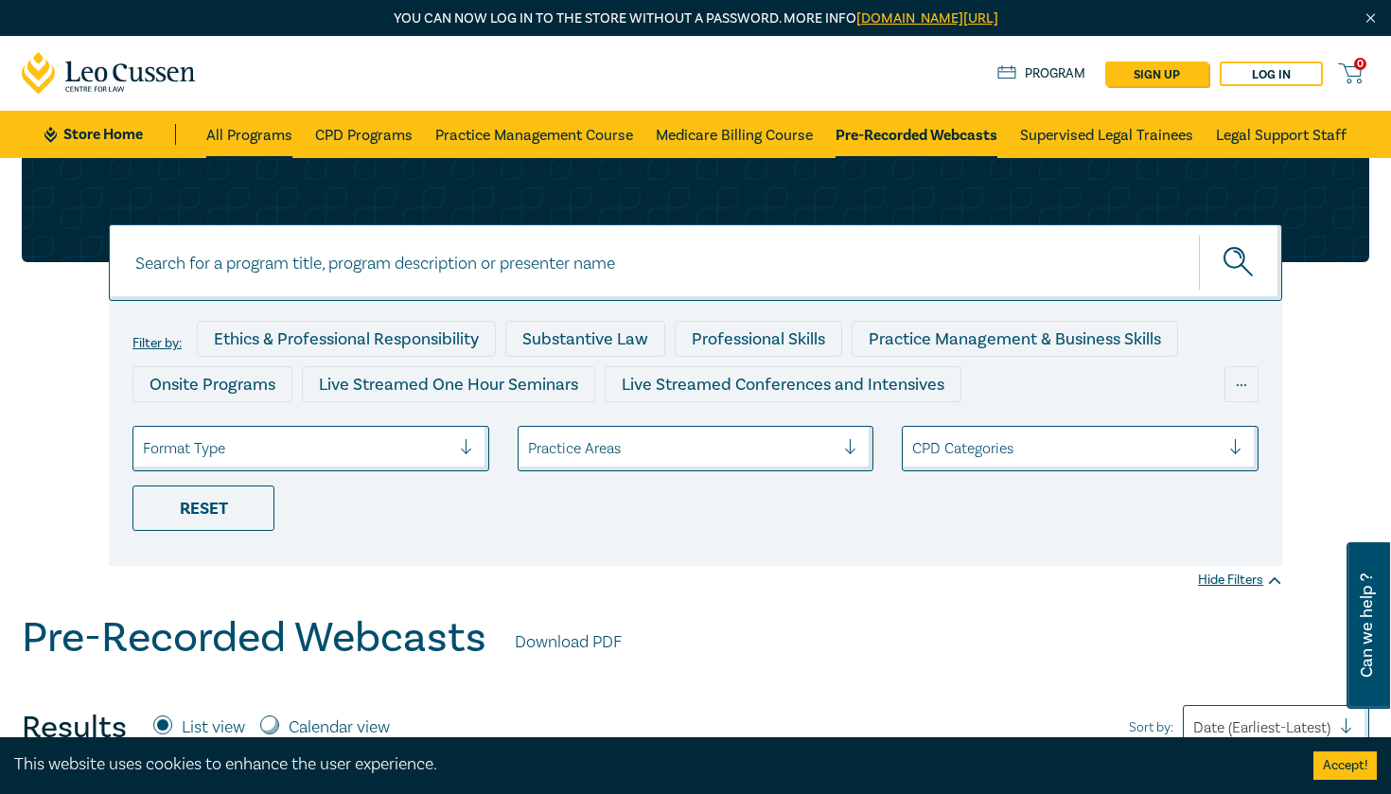
click at [226, 144] on link "All Programs" at bounding box center [249, 134] width 86 height 47
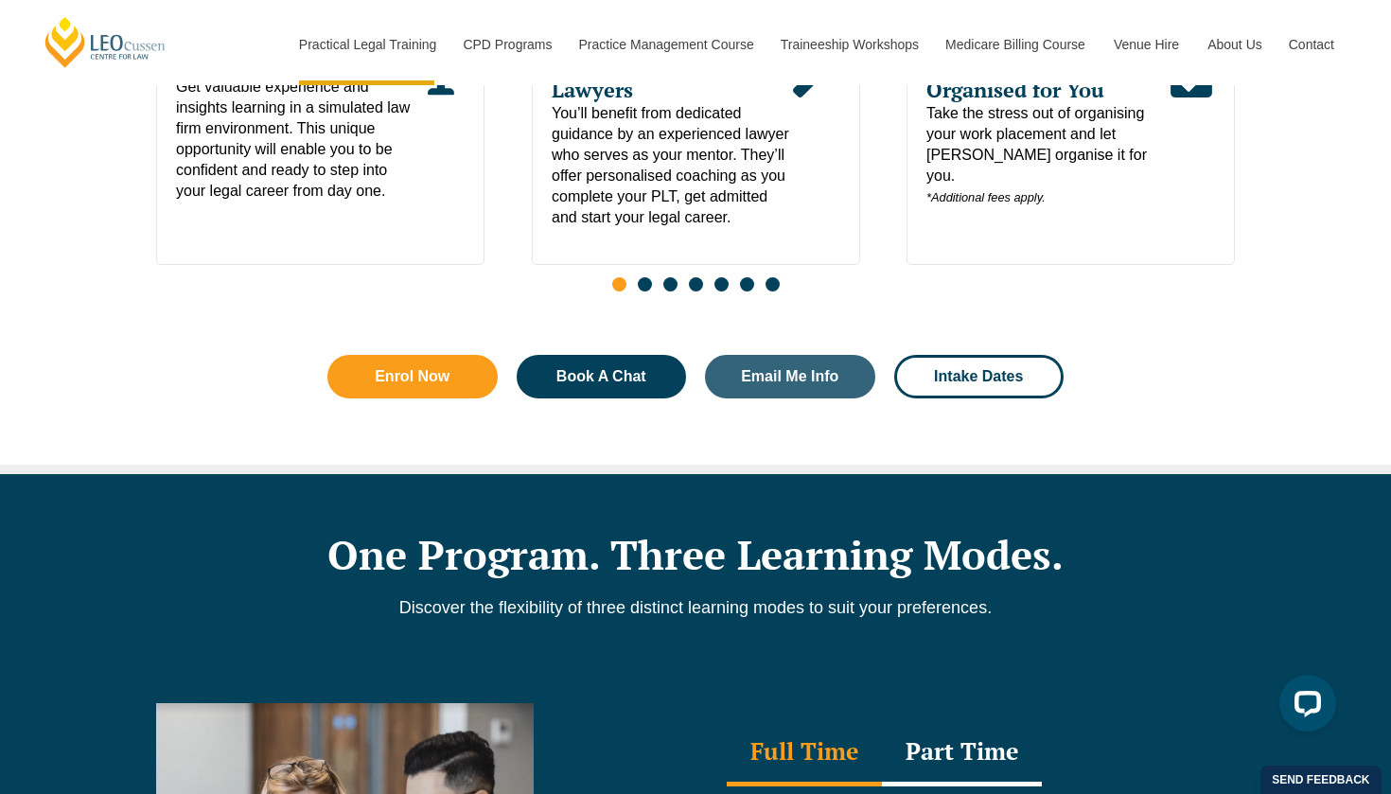
scroll to position [1069, 0]
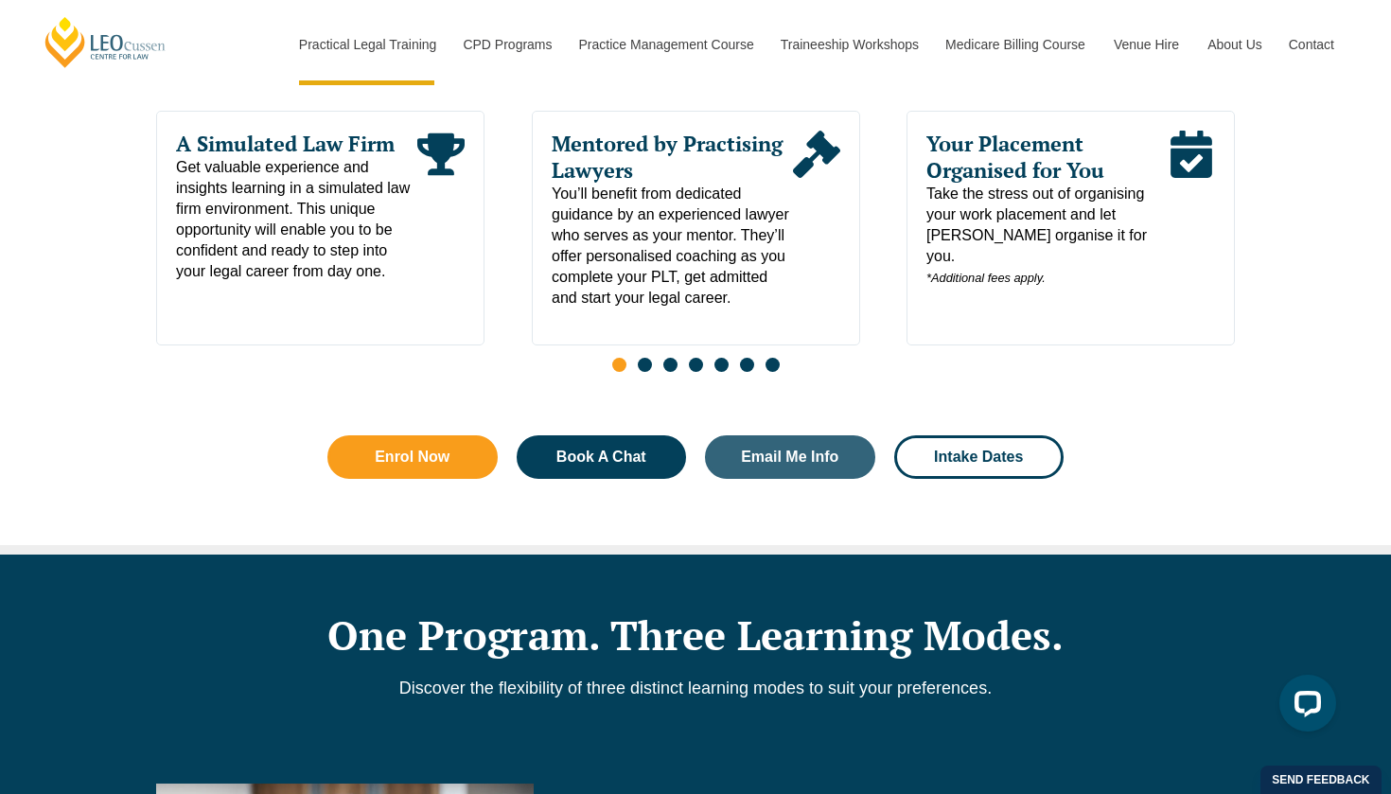
click at [662, 376] on div "Slides" at bounding box center [695, 367] width 1079 height 22
click at [679, 375] on div "Slides" at bounding box center [695, 367] width 1079 height 22
click at [675, 372] on span "Go to slide 3" at bounding box center [670, 365] width 14 height 14
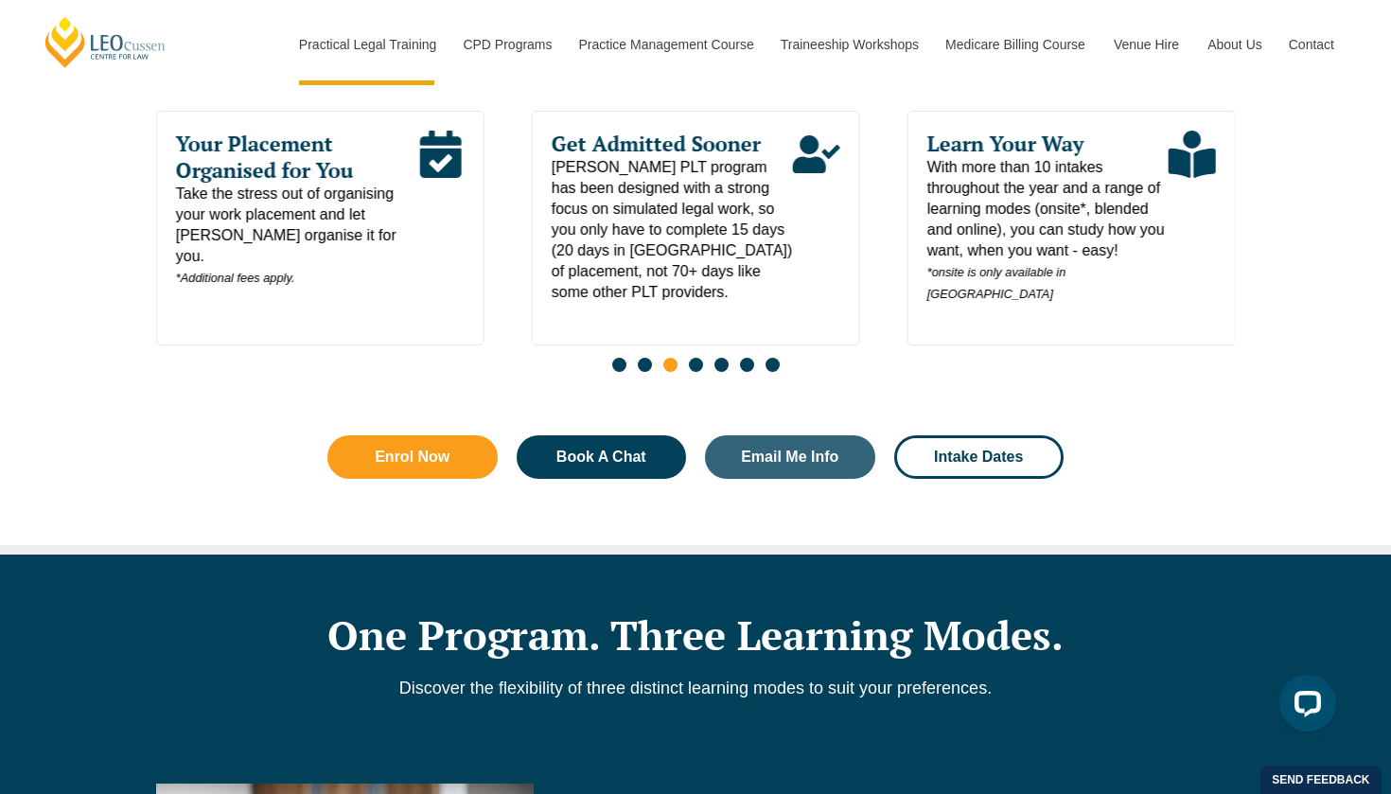
click at [697, 372] on span "Go to slide 4" at bounding box center [696, 365] width 14 height 14
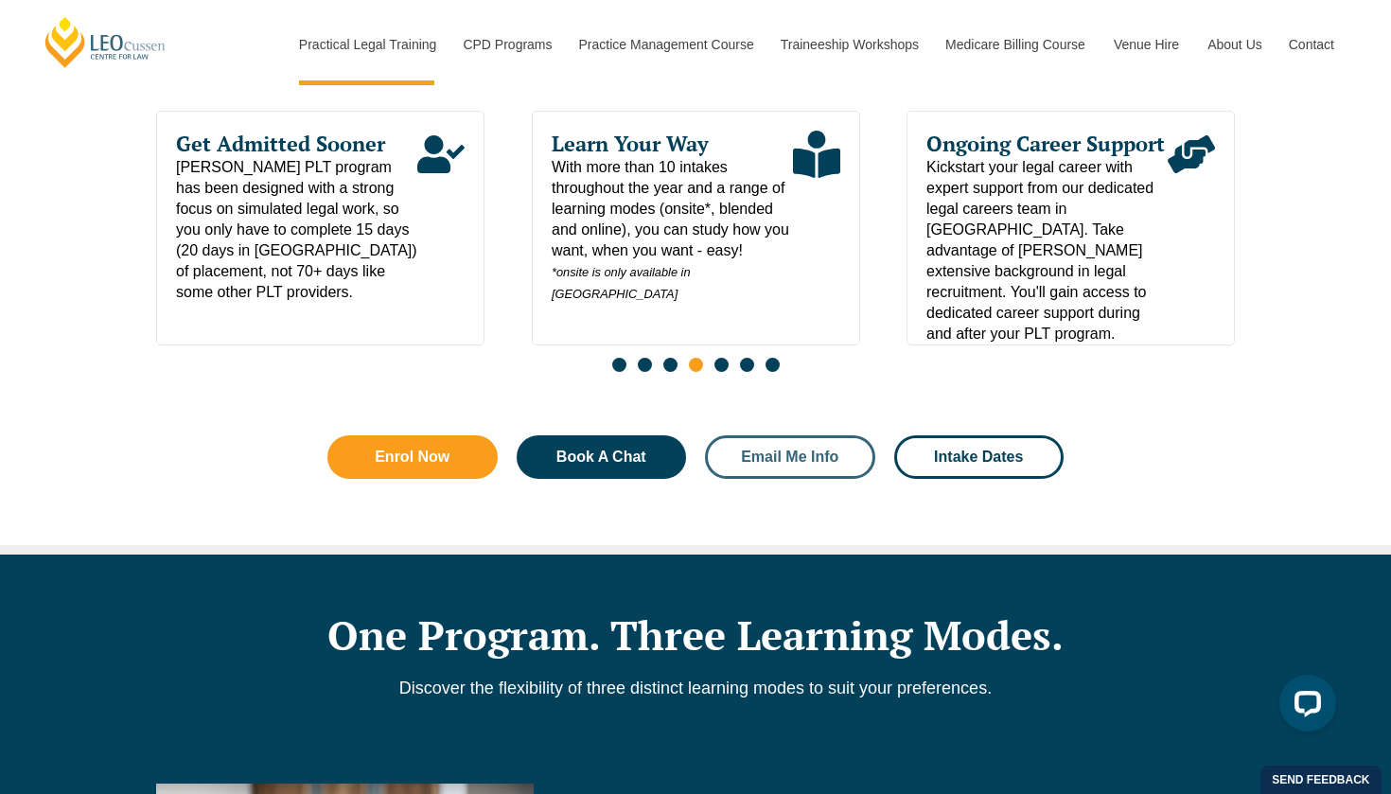
click at [755, 459] on span "Email Me Info" at bounding box center [789, 457] width 97 height 15
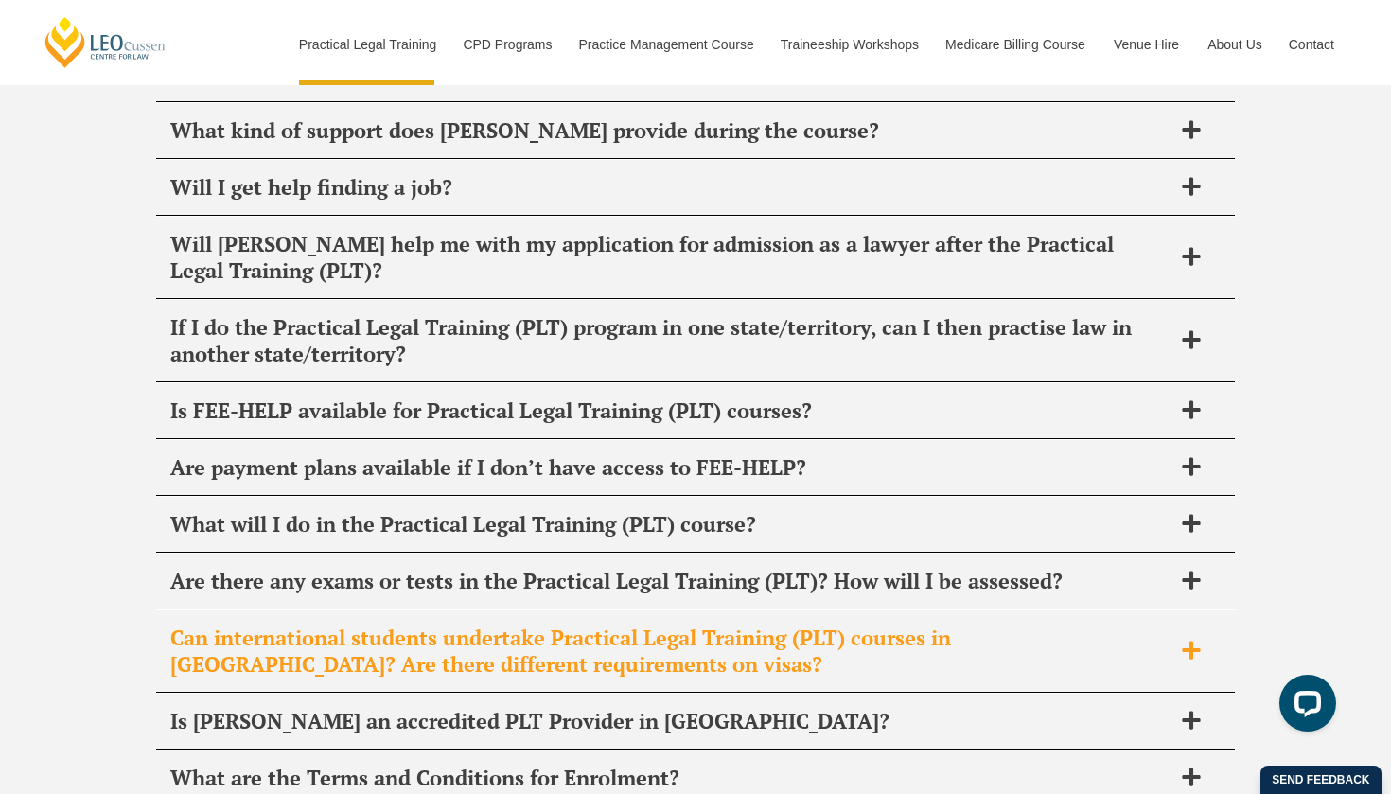
scroll to position [9504, 0]
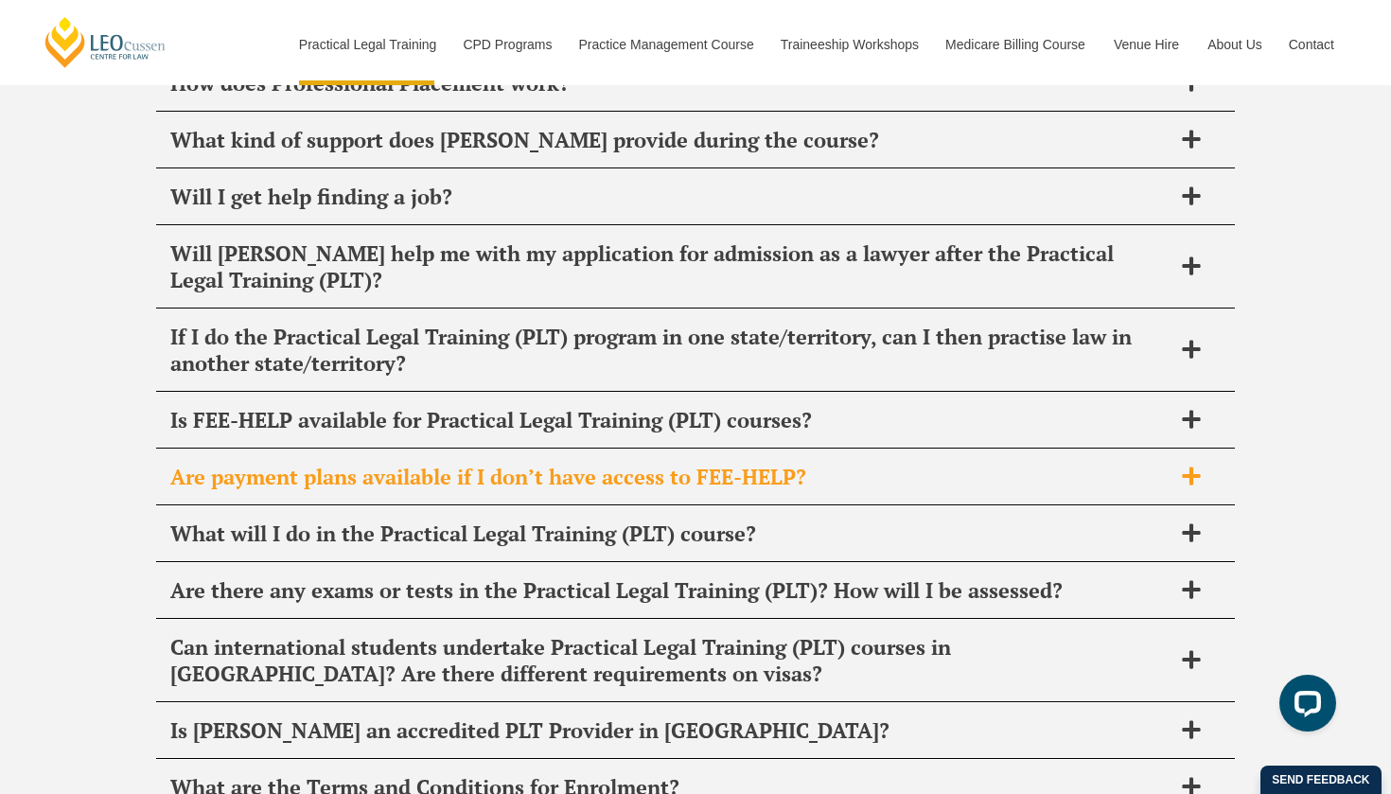
click at [731, 450] on div "Are payment plans available if I don’t have access to FEE-HELP?" at bounding box center [695, 478] width 1079 height 56
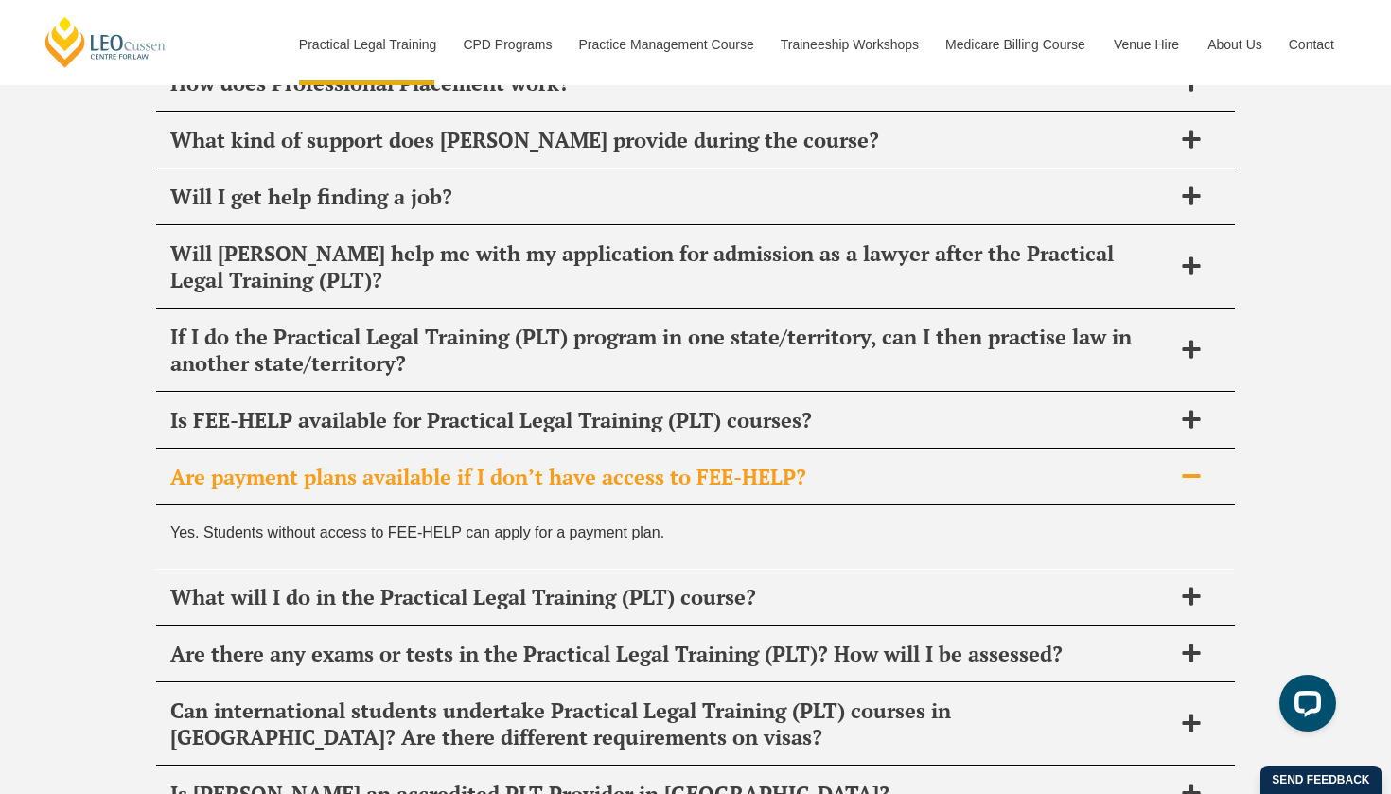
click at [715, 450] on div "Are payment plans available if I don’t have access to FEE-HELP?" at bounding box center [695, 478] width 1079 height 56
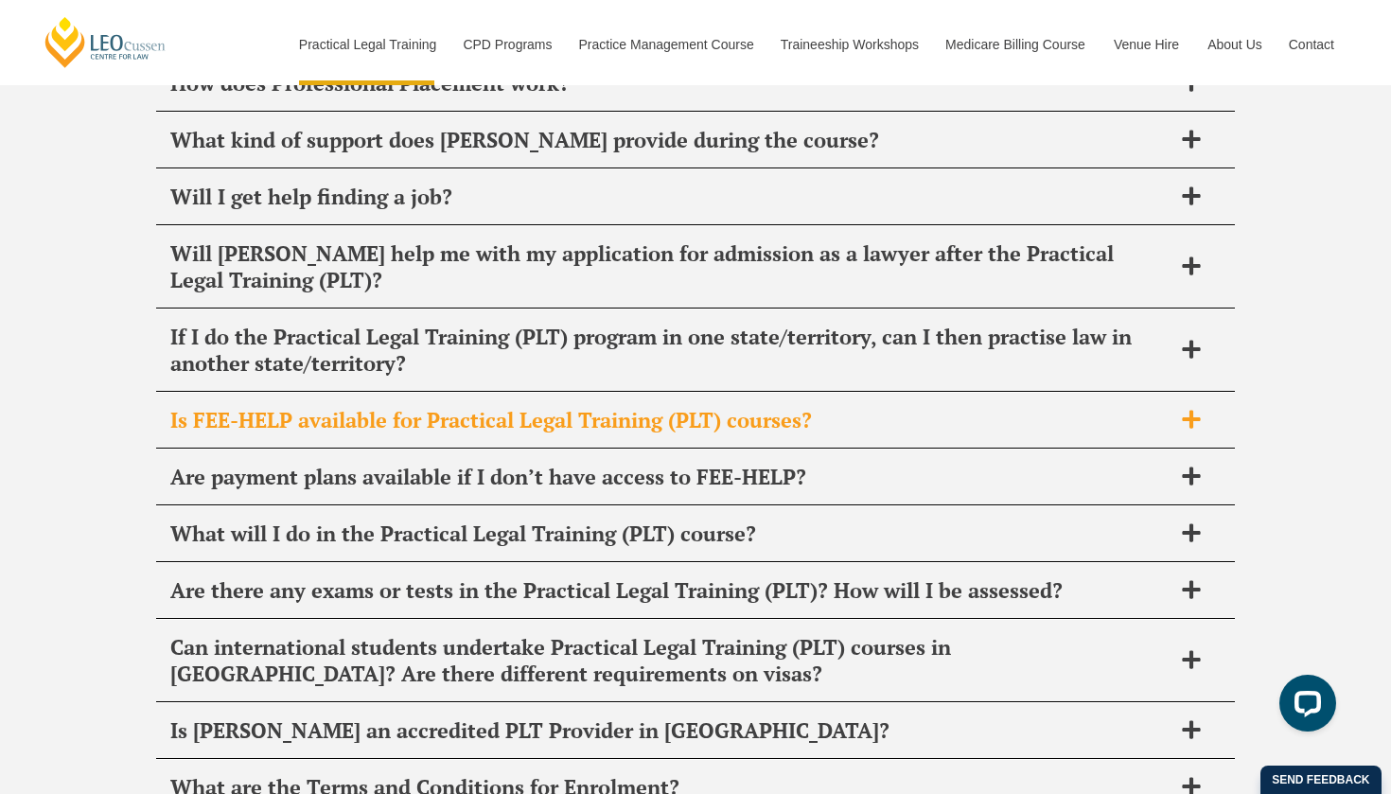
click at [744, 407] on h2 "Is FEE-HELP available for Practical Legal Training (PLT) courses?" at bounding box center [670, 420] width 1001 height 26
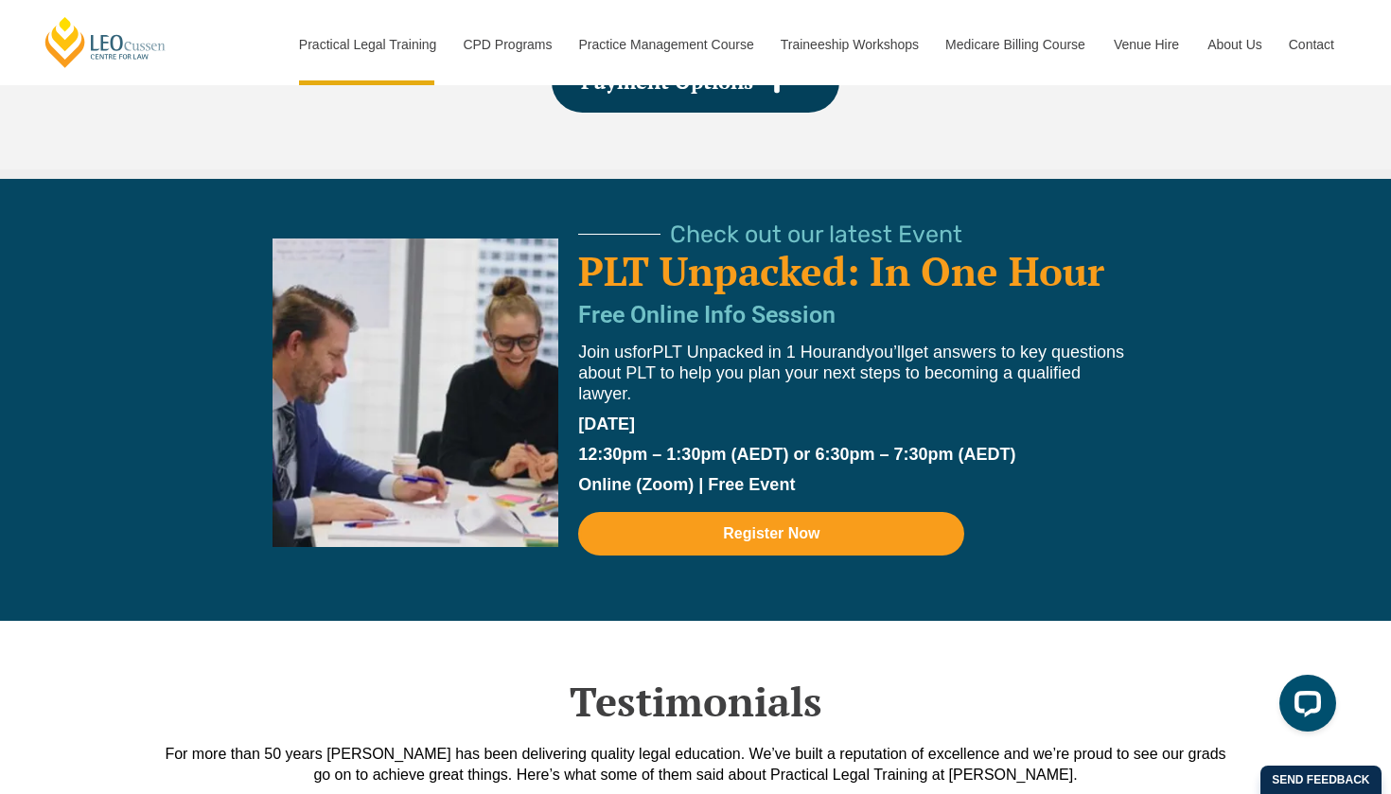
scroll to position [3976, 0]
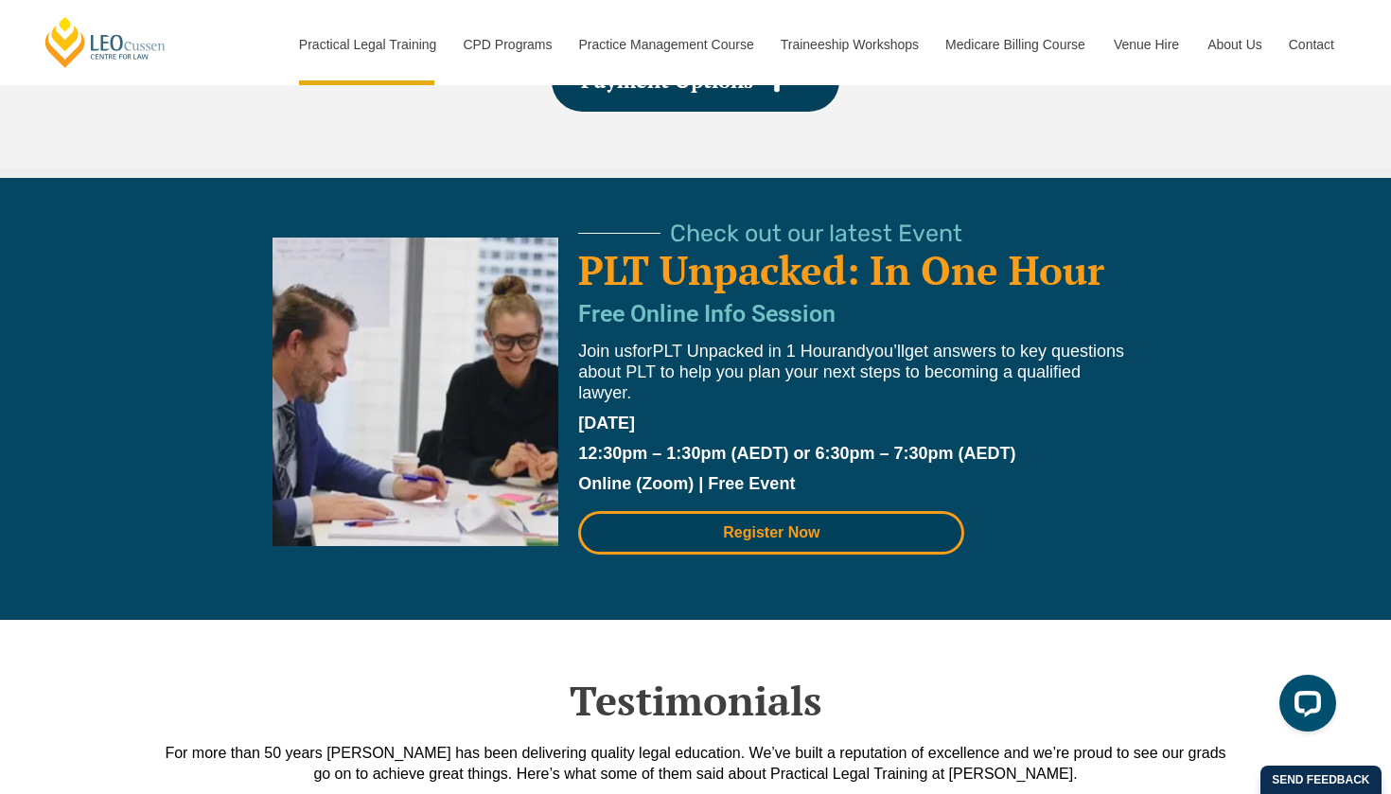
click at [785, 525] on span "Register Now" at bounding box center [771, 532] width 97 height 15
